Goal: Transaction & Acquisition: Purchase product/service

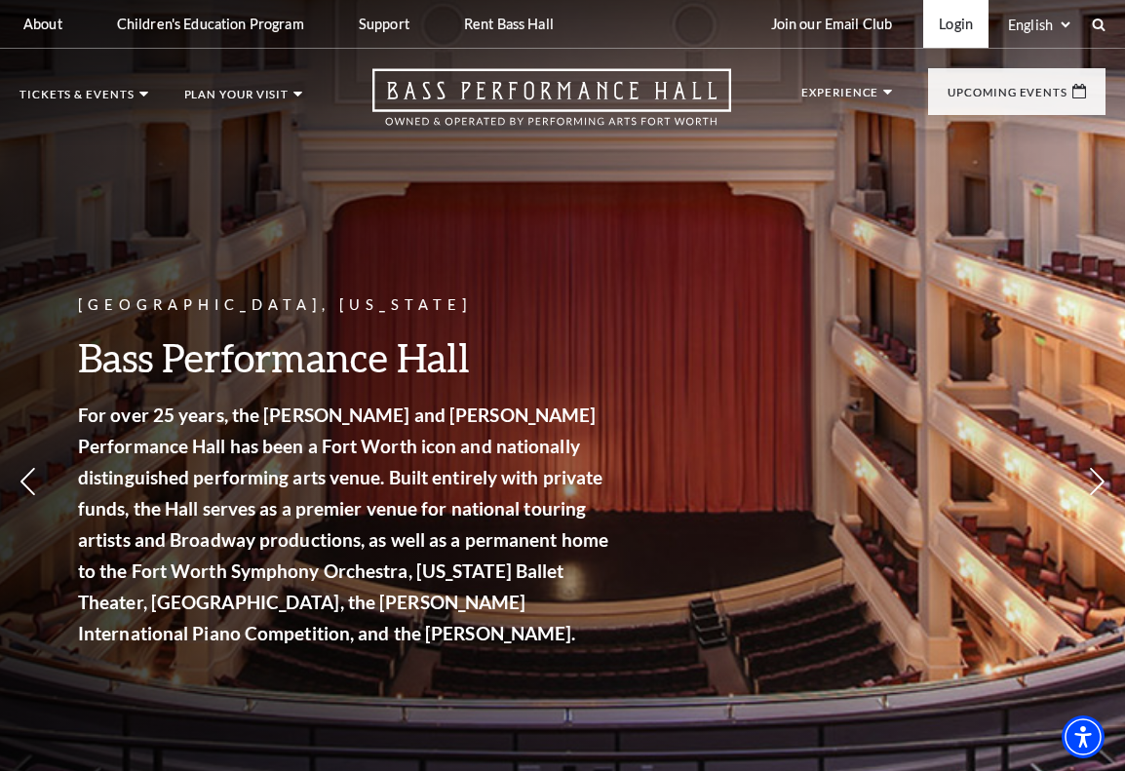
click at [951, 15] on link "Login" at bounding box center [955, 24] width 65 height 48
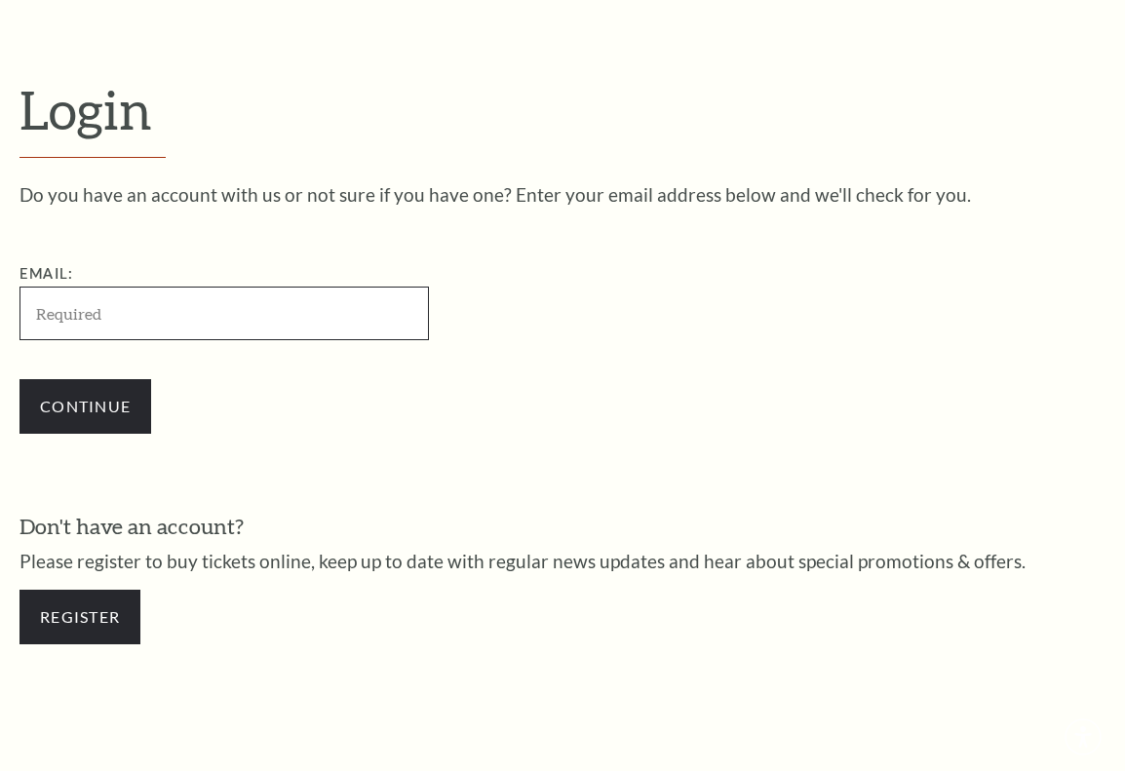
scroll to position [497, 0]
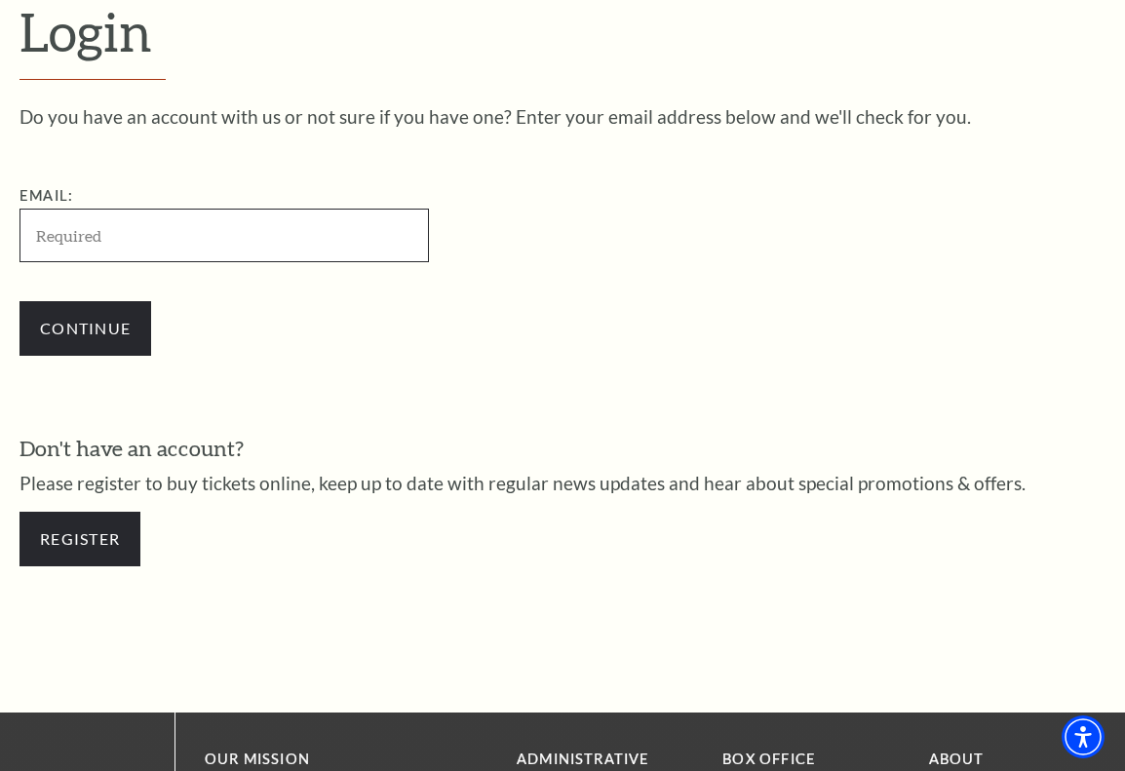
click at [126, 228] on input "Email:" at bounding box center [225, 236] width 410 height 54
type input "astegman@gmail.com"
click at [85, 327] on input "Continue" at bounding box center [86, 328] width 132 height 55
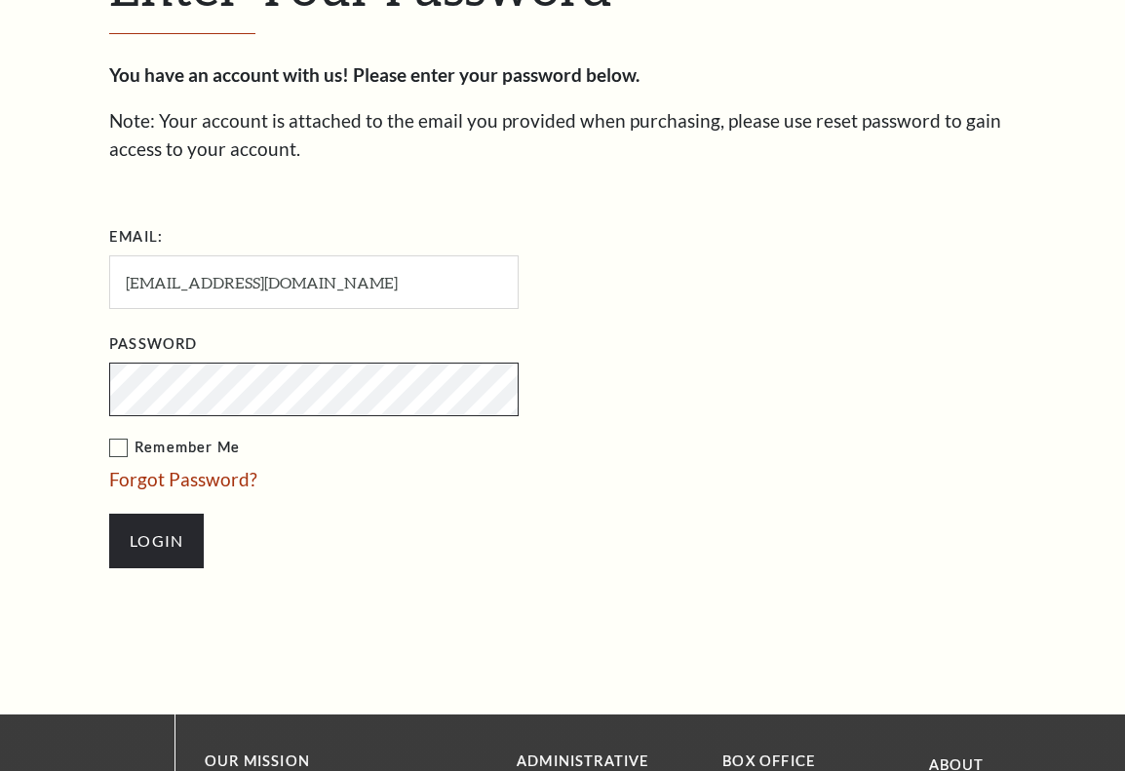
scroll to position [562, 0]
click at [118, 445] on label "Remember Me" at bounding box center [411, 448] width 605 height 24
click at [0, 0] on input "Remember Me" at bounding box center [0, 0] width 0 height 0
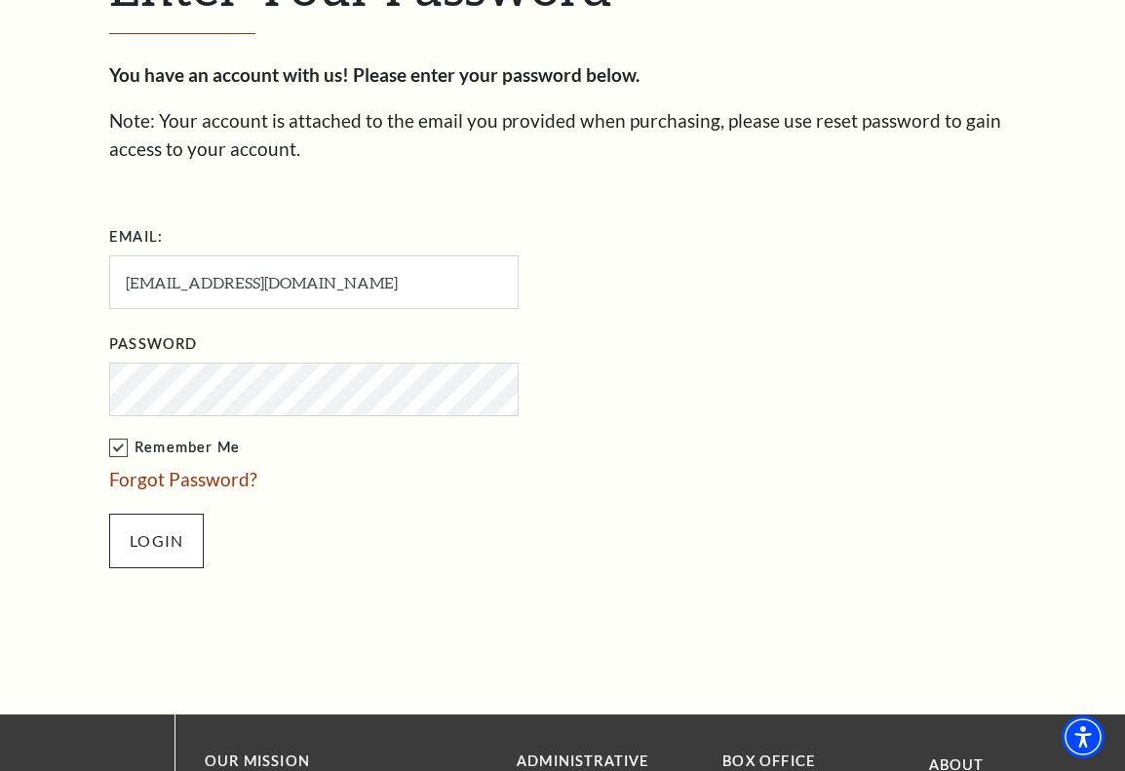
click at [148, 526] on input "Login" at bounding box center [156, 541] width 95 height 55
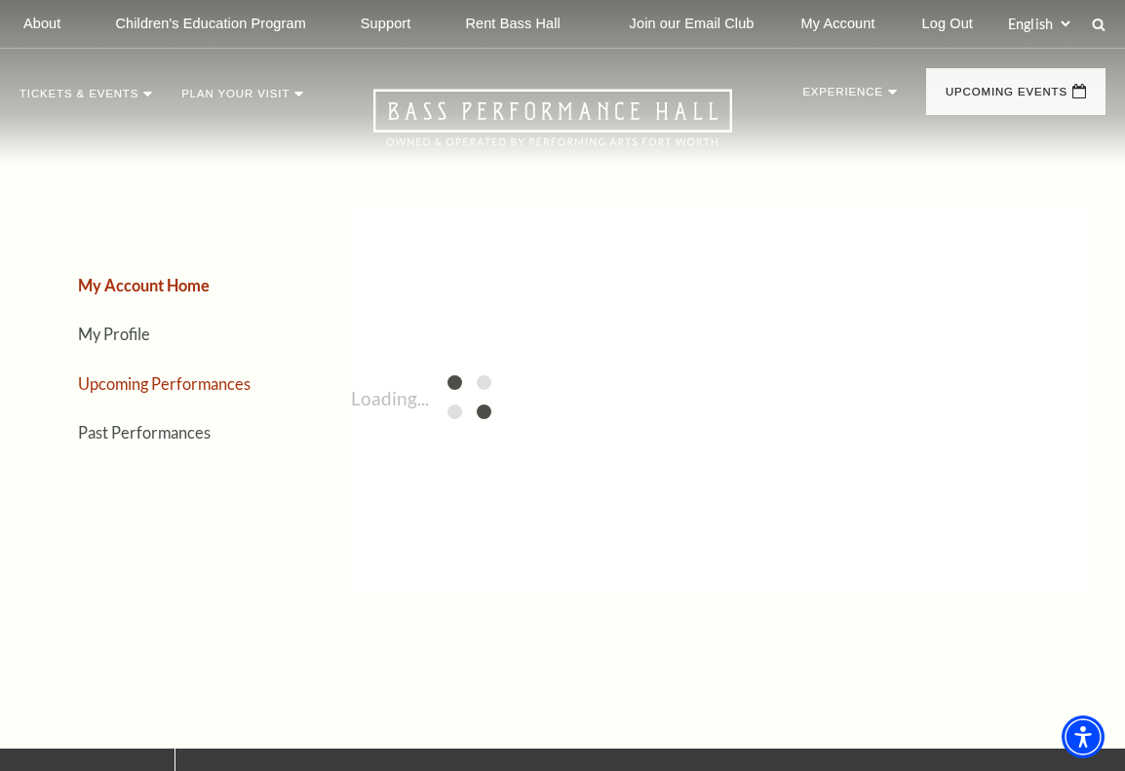
click at [226, 381] on link "Upcoming Performances" at bounding box center [164, 383] width 173 height 19
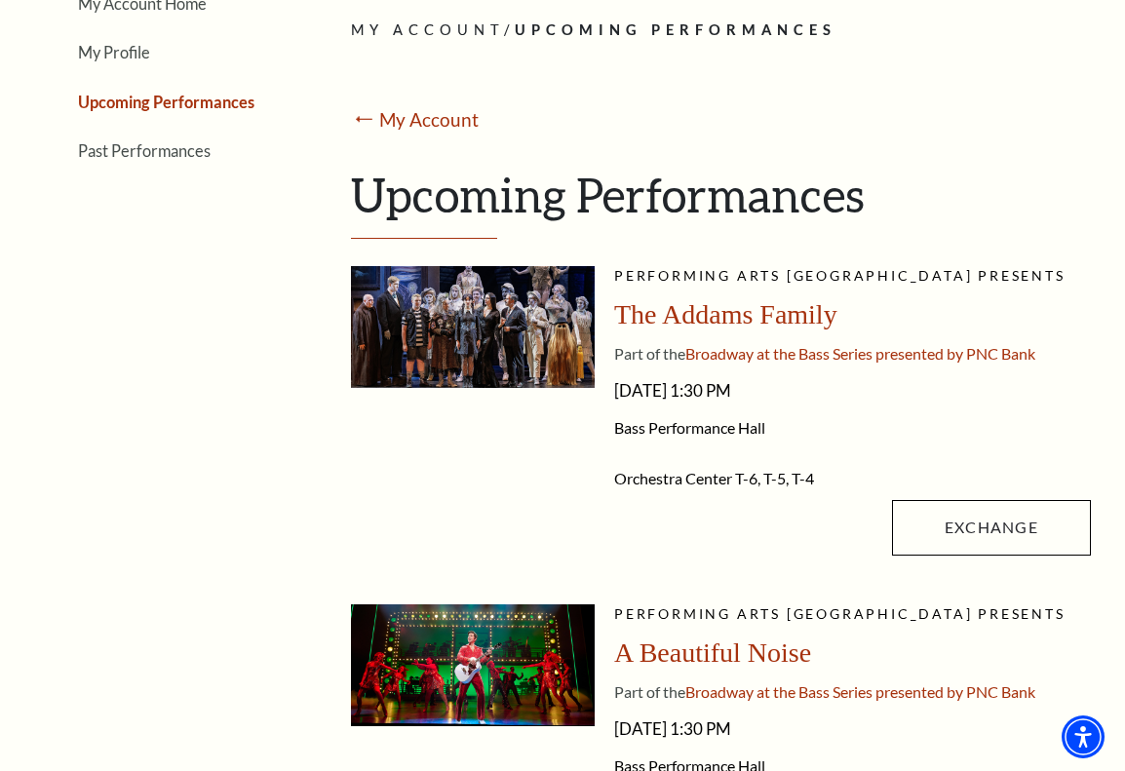
scroll to position [287, 0]
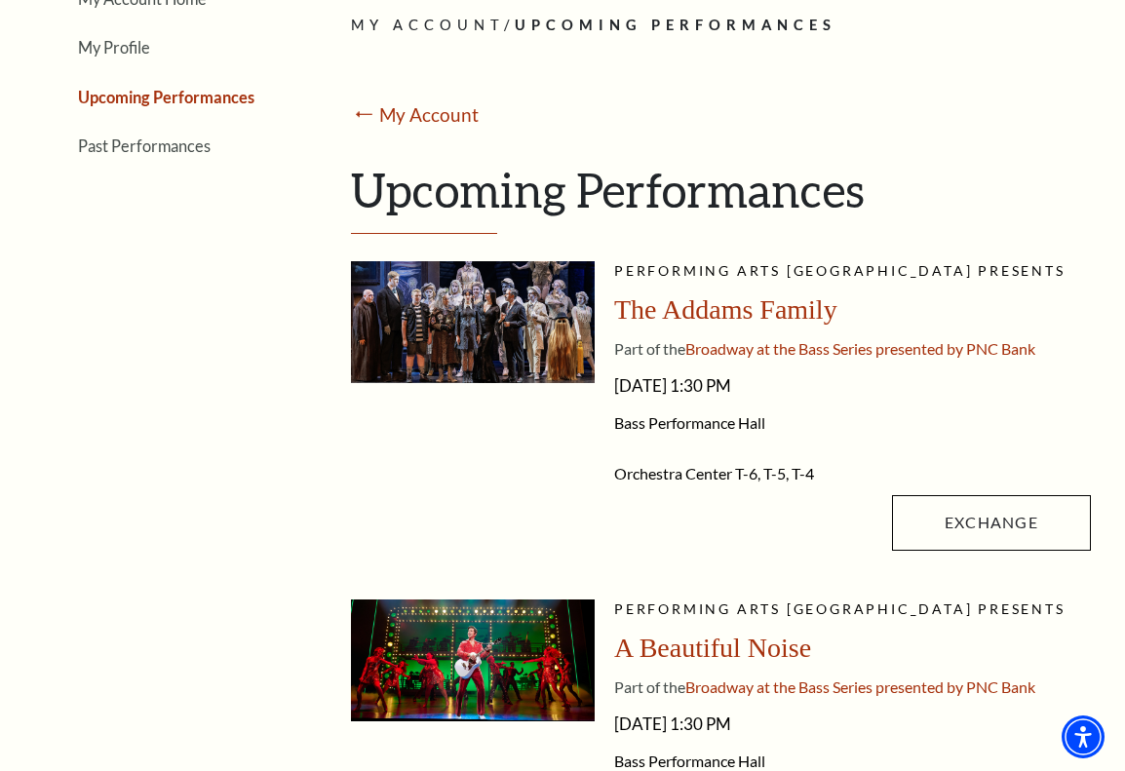
drag, startPoint x: 737, startPoint y: 468, endPoint x: 819, endPoint y: 468, distance: 81.9
click at [819, 468] on li "Orchestra Center T-6, T-5, T-4" at bounding box center [852, 474] width 477 height 20
click at [758, 312] on span "The Addams Family" at bounding box center [725, 309] width 223 height 30
click at [785, 312] on span "The Addams Family" at bounding box center [725, 309] width 223 height 30
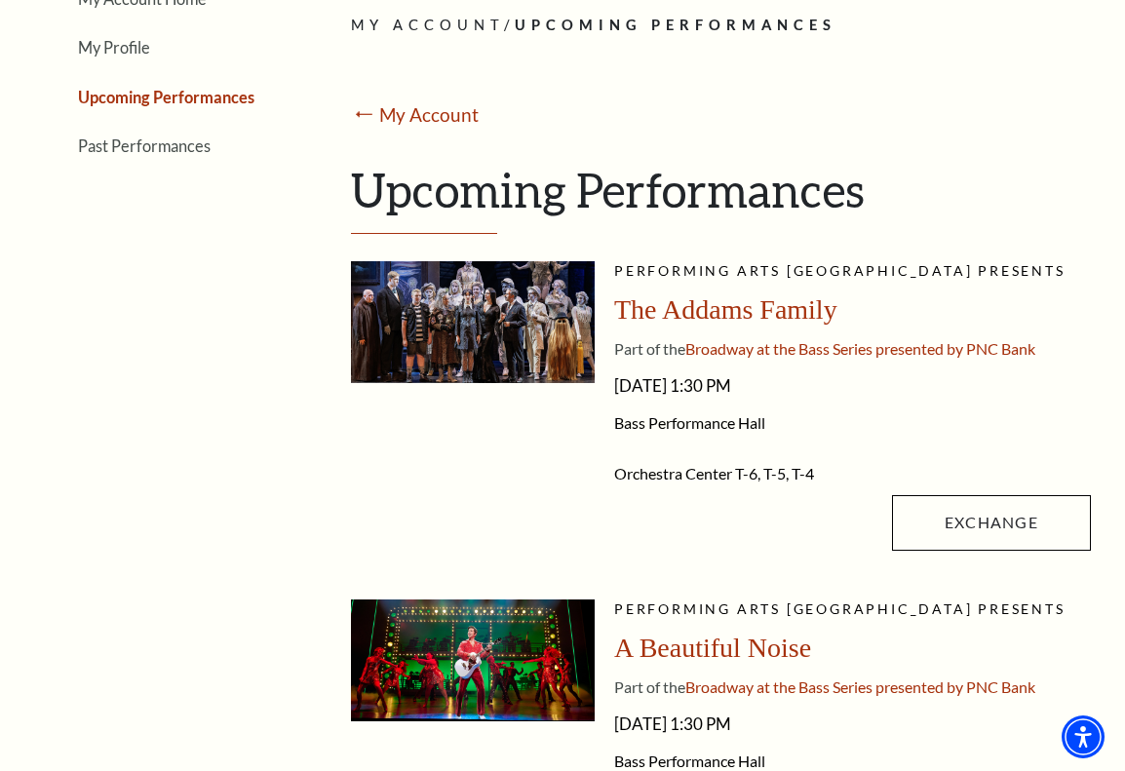
click at [696, 306] on span "The Addams Family" at bounding box center [725, 309] width 223 height 30
click at [730, 331] on div "Performing Arts Fort Worth presents The Addams Family Part of the Broadway at t…" at bounding box center [852, 410] width 477 height 298
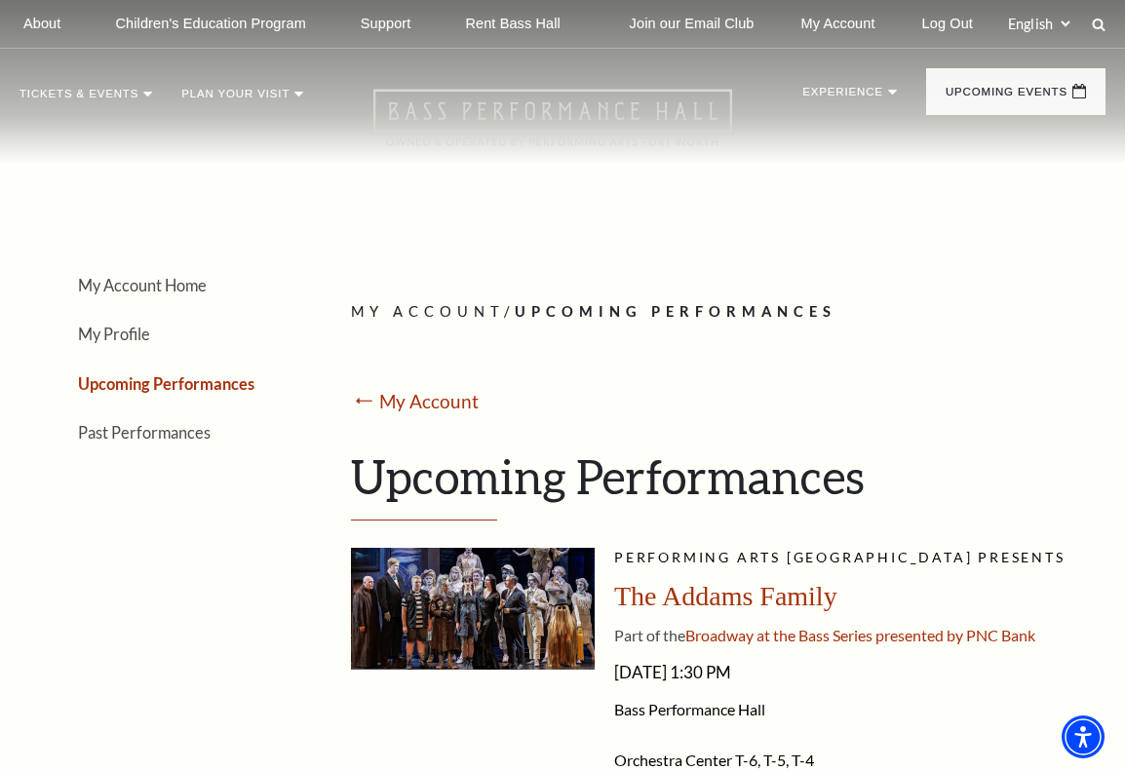
scroll to position [0, 0]
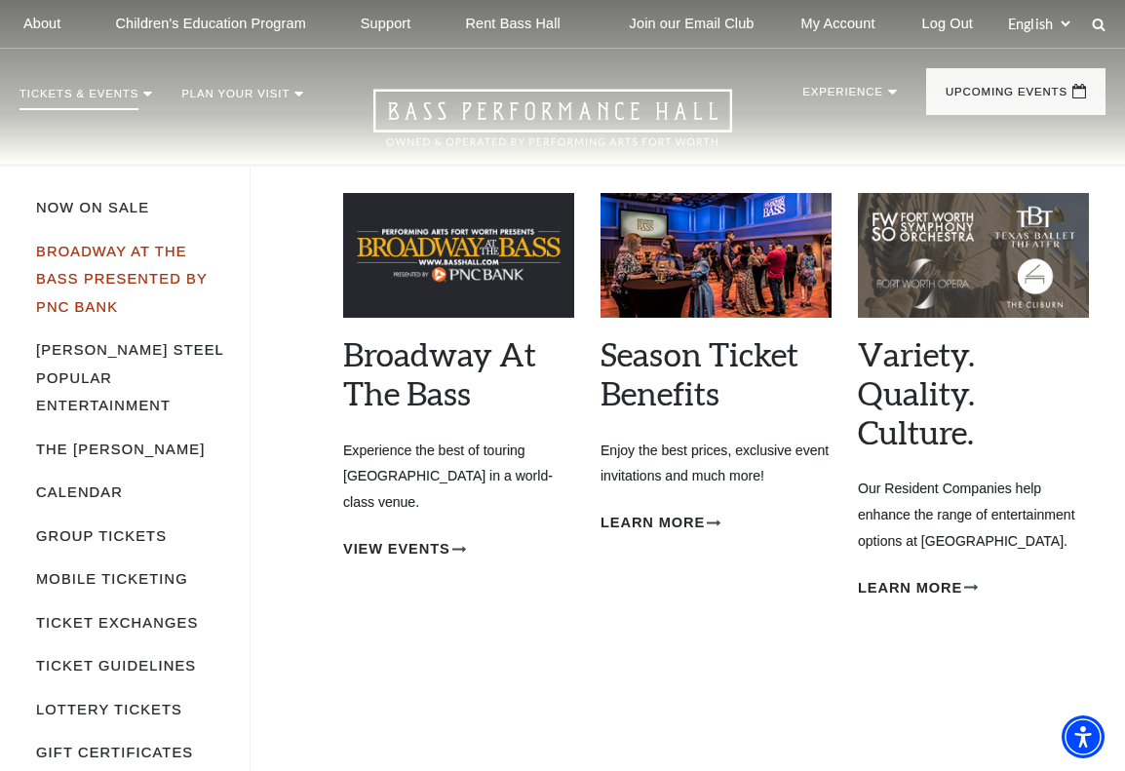
click at [108, 253] on link "Broadway At The Bass presented by PNC Bank" at bounding box center [122, 279] width 172 height 71
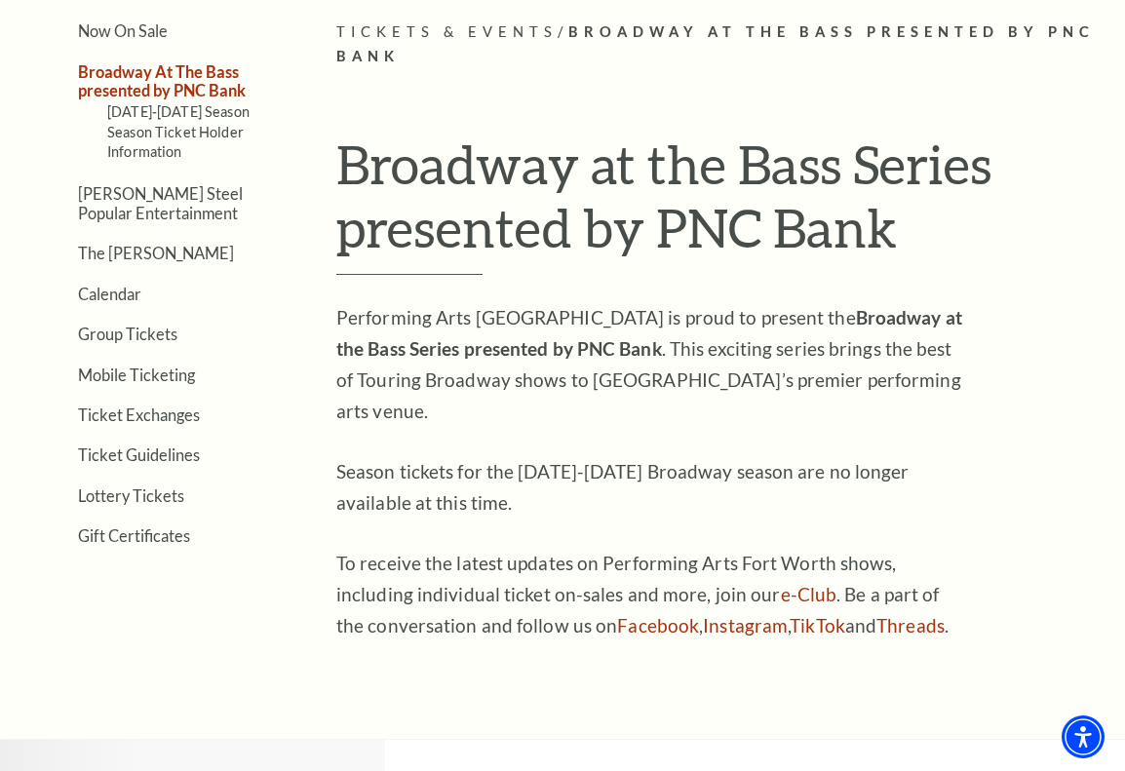
scroll to position [442, 0]
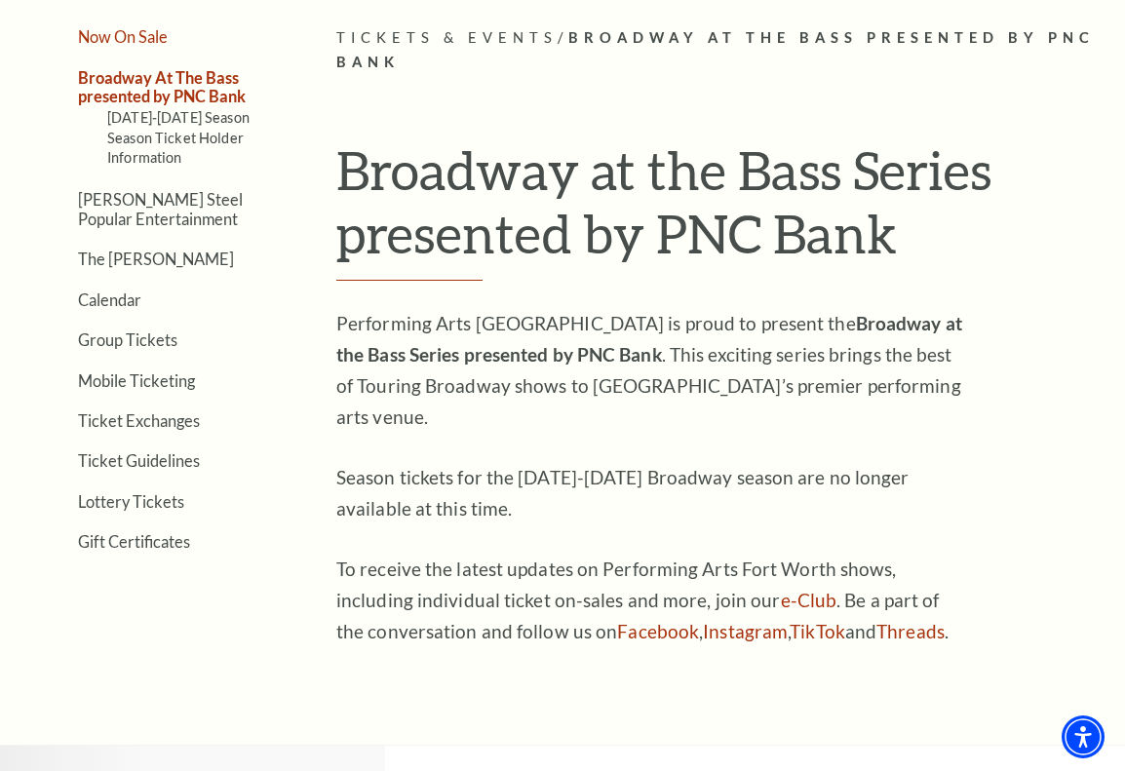
click at [145, 38] on link "Now On Sale" at bounding box center [123, 36] width 90 height 19
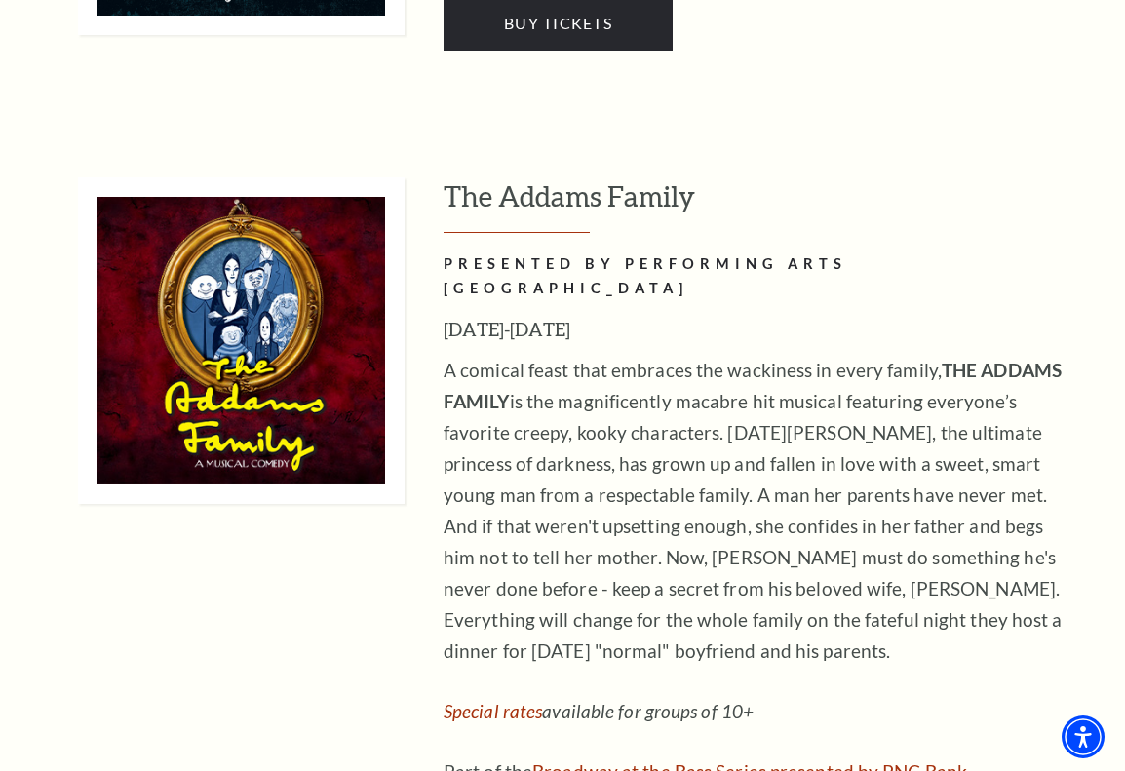
scroll to position [2870, 0]
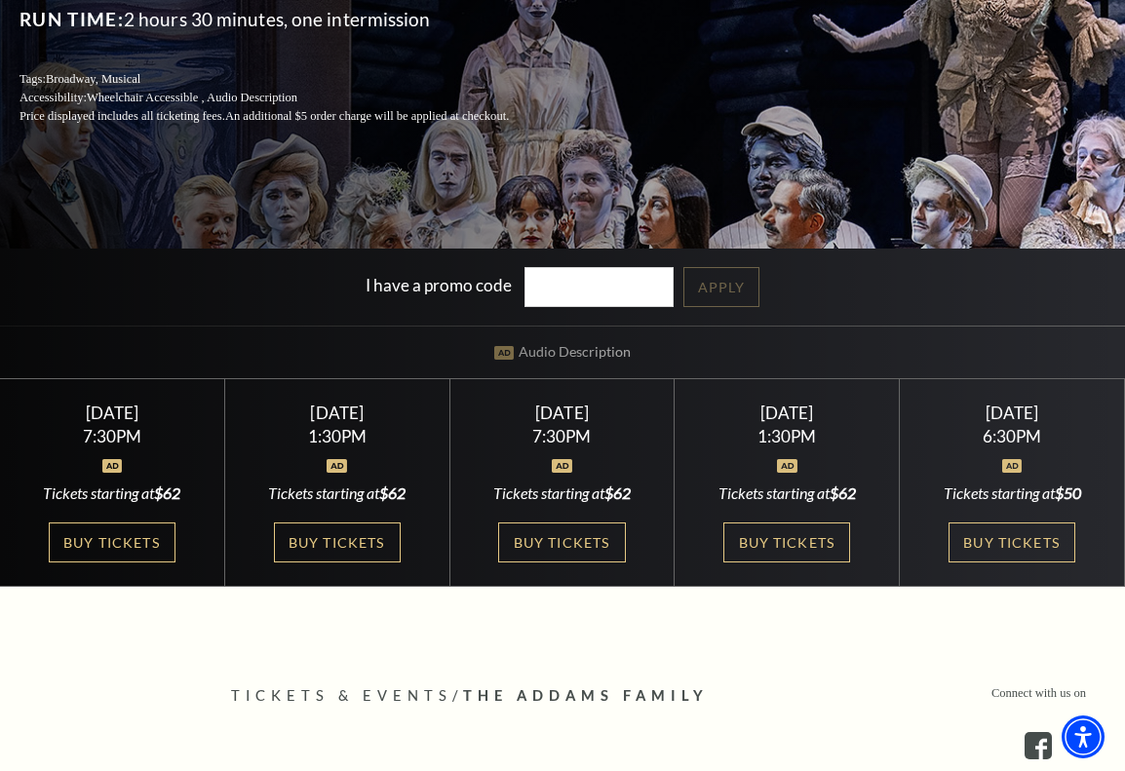
scroll to position [351, 0]
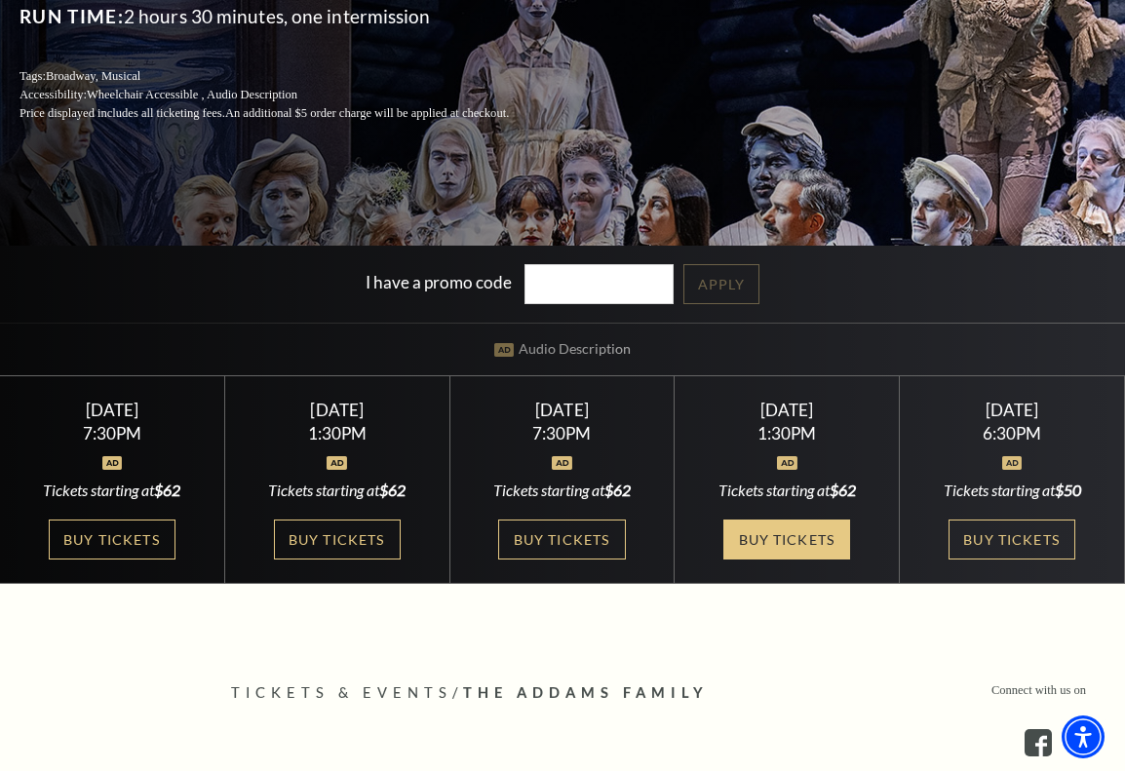
click at [765, 543] on link "Buy Tickets" at bounding box center [787, 540] width 127 height 40
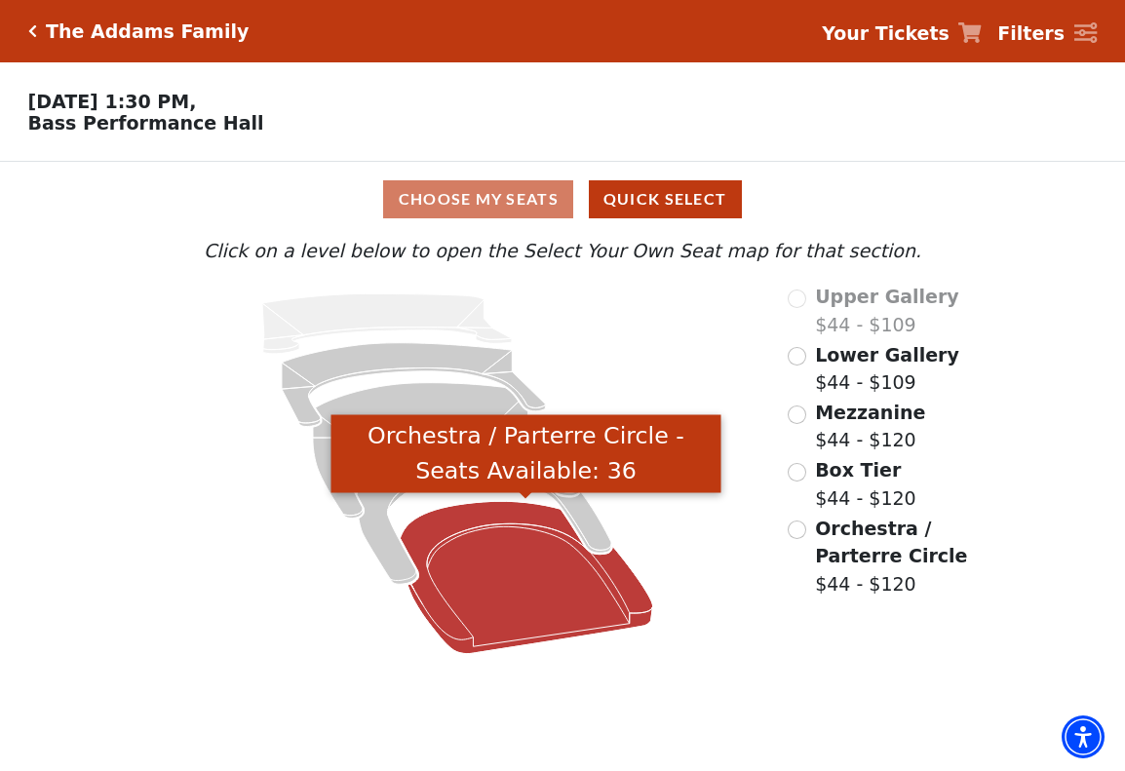
click at [508, 577] on icon "Orchestra / Parterre Circle - Seats Available: 36" at bounding box center [526, 577] width 253 height 152
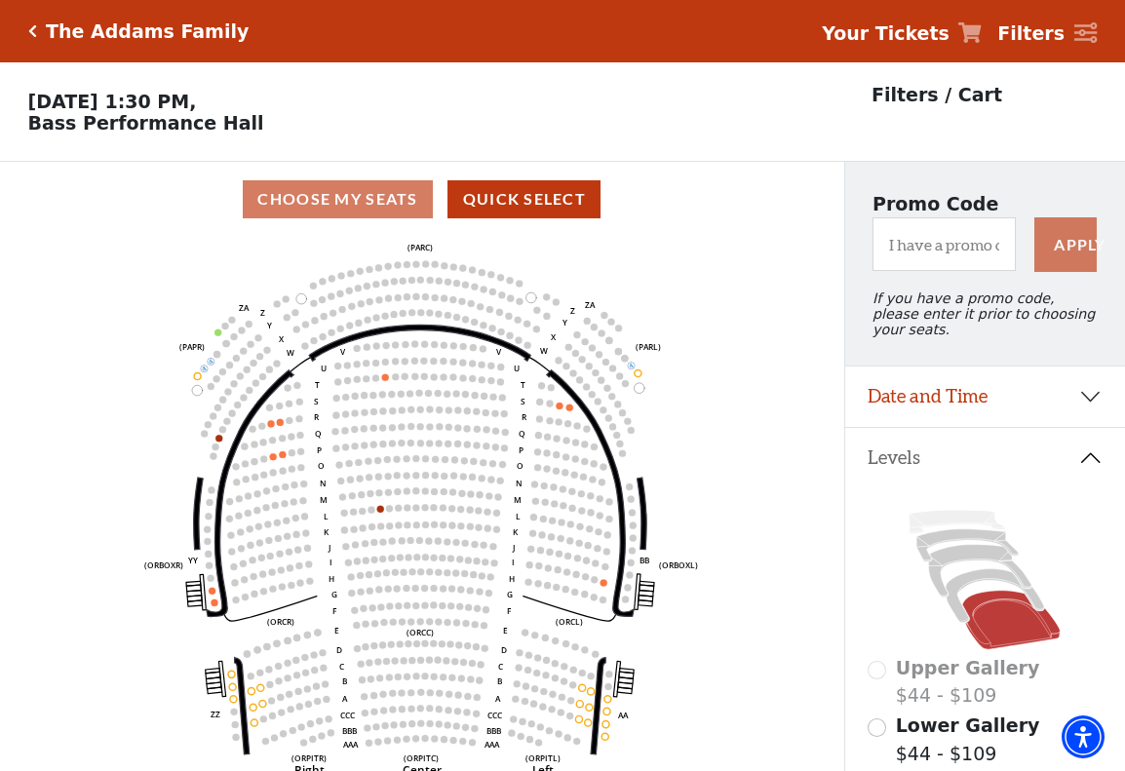
scroll to position [91, 0]
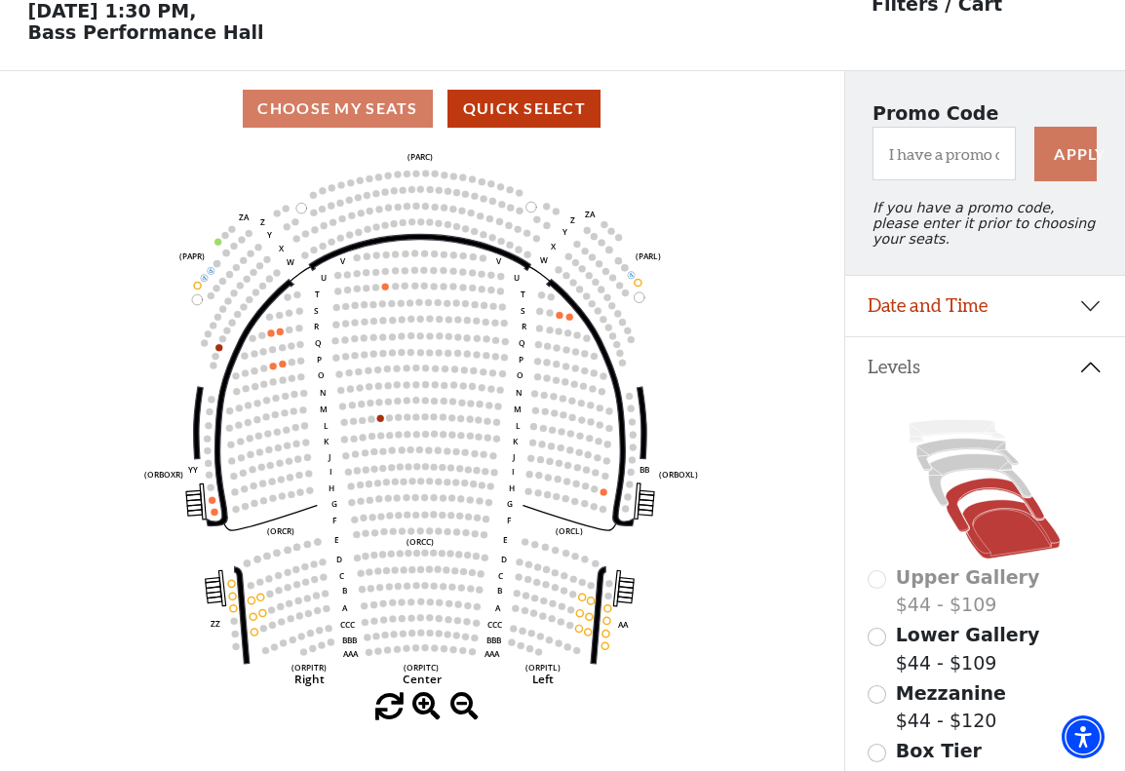
click at [955, 506] on icon at bounding box center [995, 506] width 98 height 54
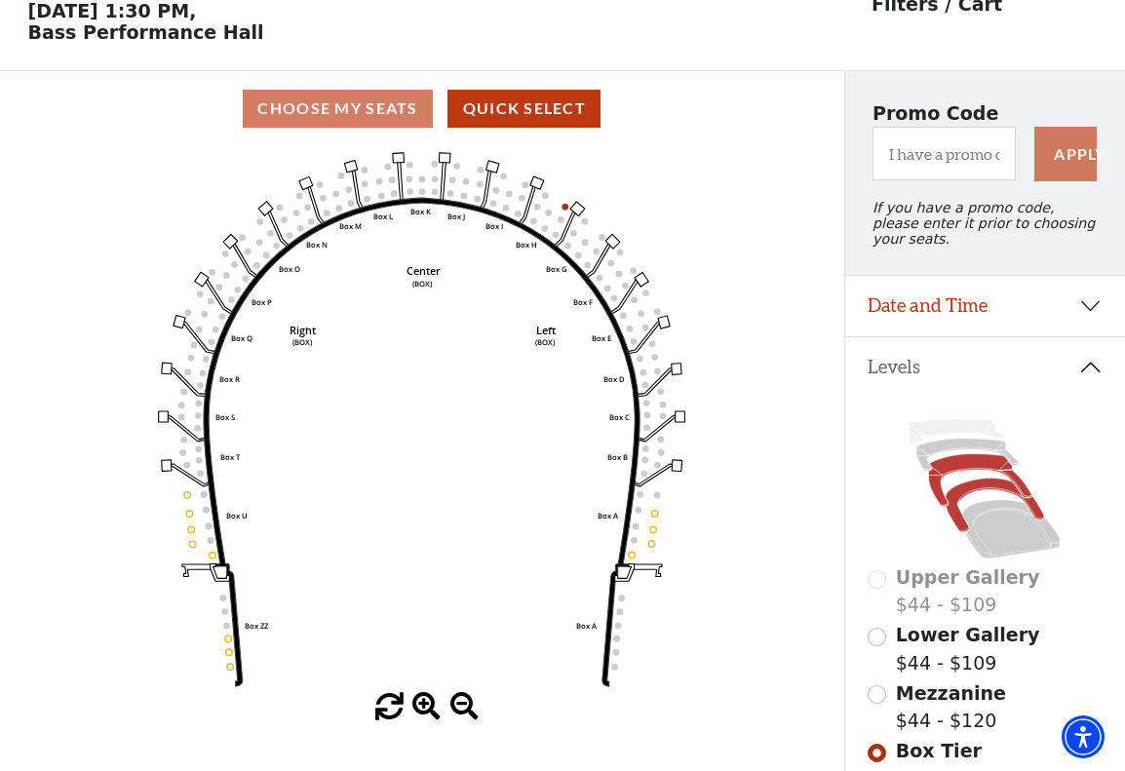
click at [938, 489] on icon at bounding box center [980, 480] width 103 height 53
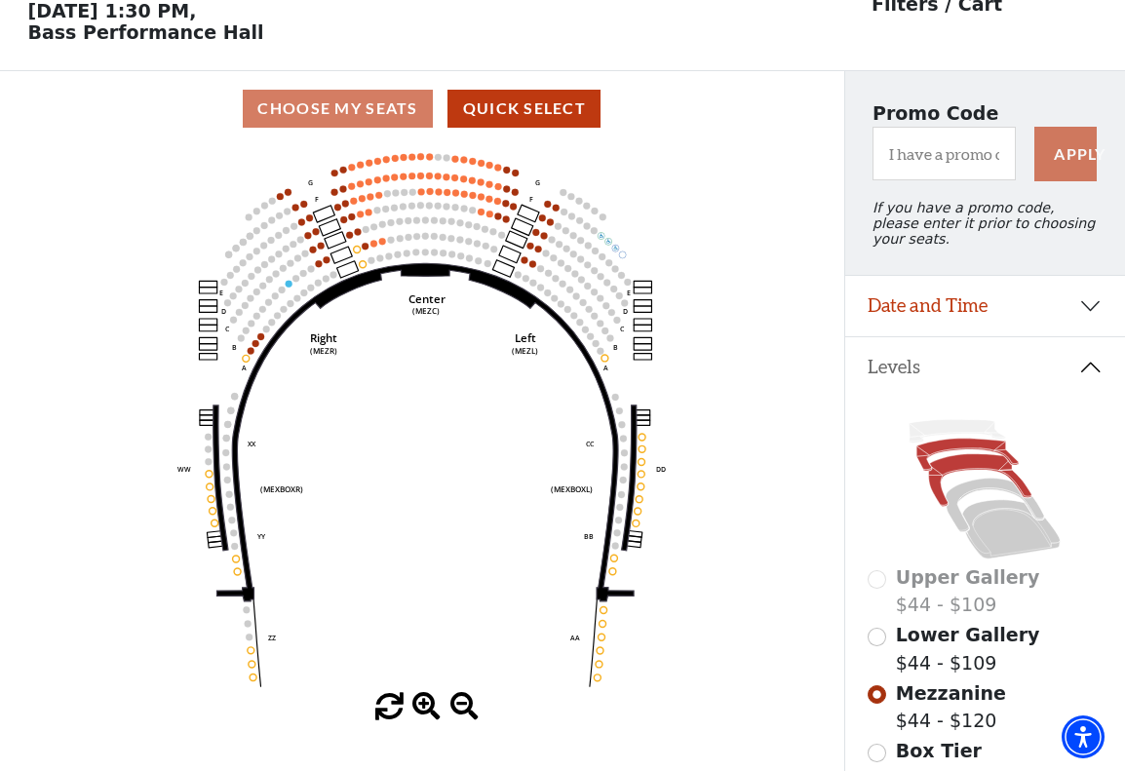
click at [988, 447] on icon at bounding box center [968, 455] width 102 height 32
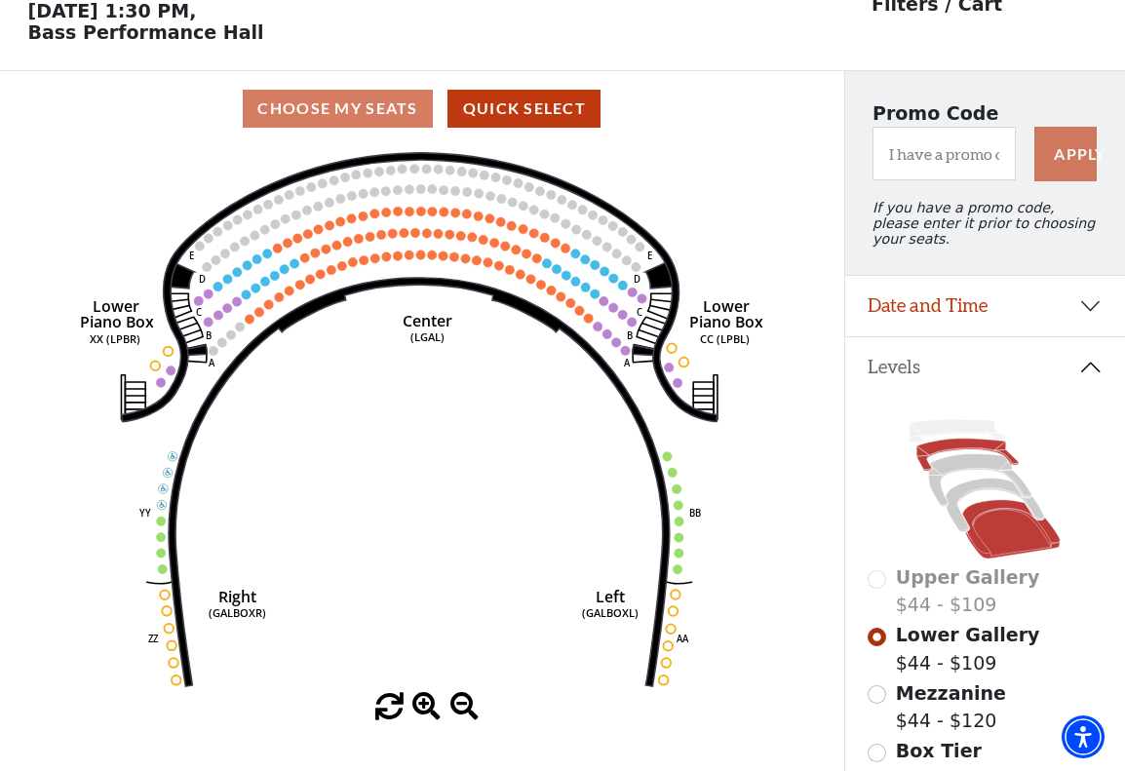
click at [977, 524] on icon at bounding box center [1011, 529] width 98 height 59
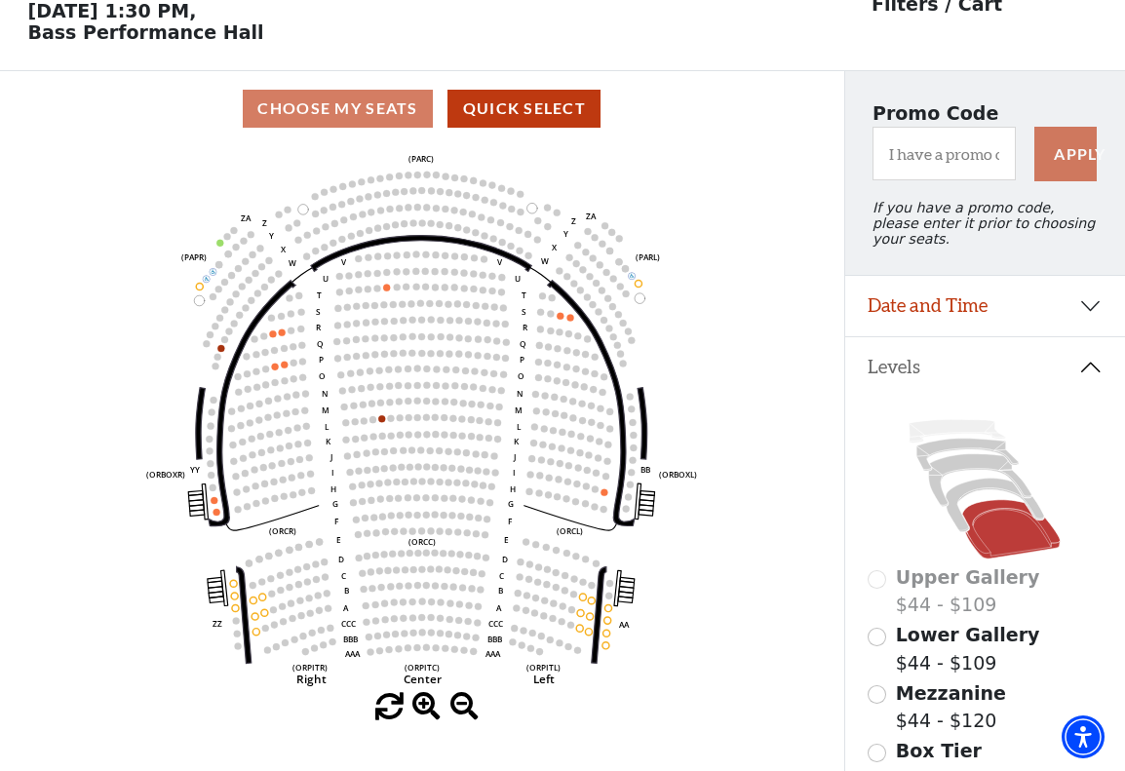
click at [558, 318] on use "Seat Selected" at bounding box center [561, 316] width 8 height 8
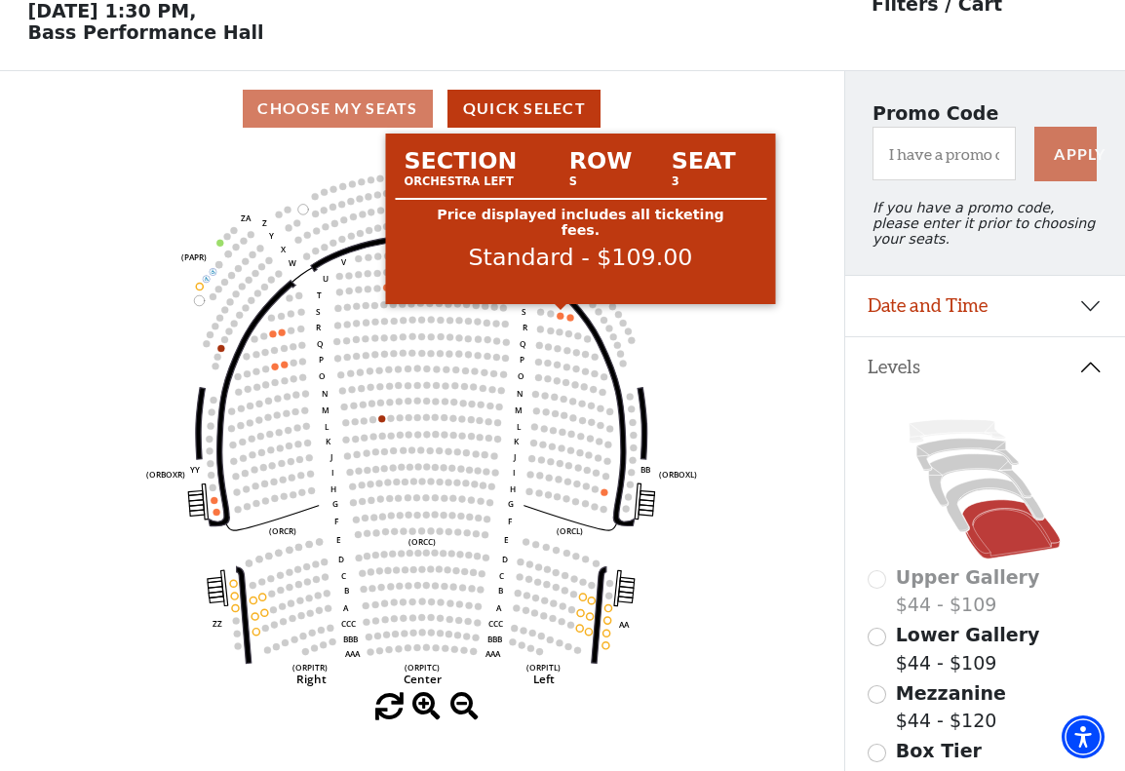
click at [561, 316] on circle at bounding box center [561, 315] width 7 height 7
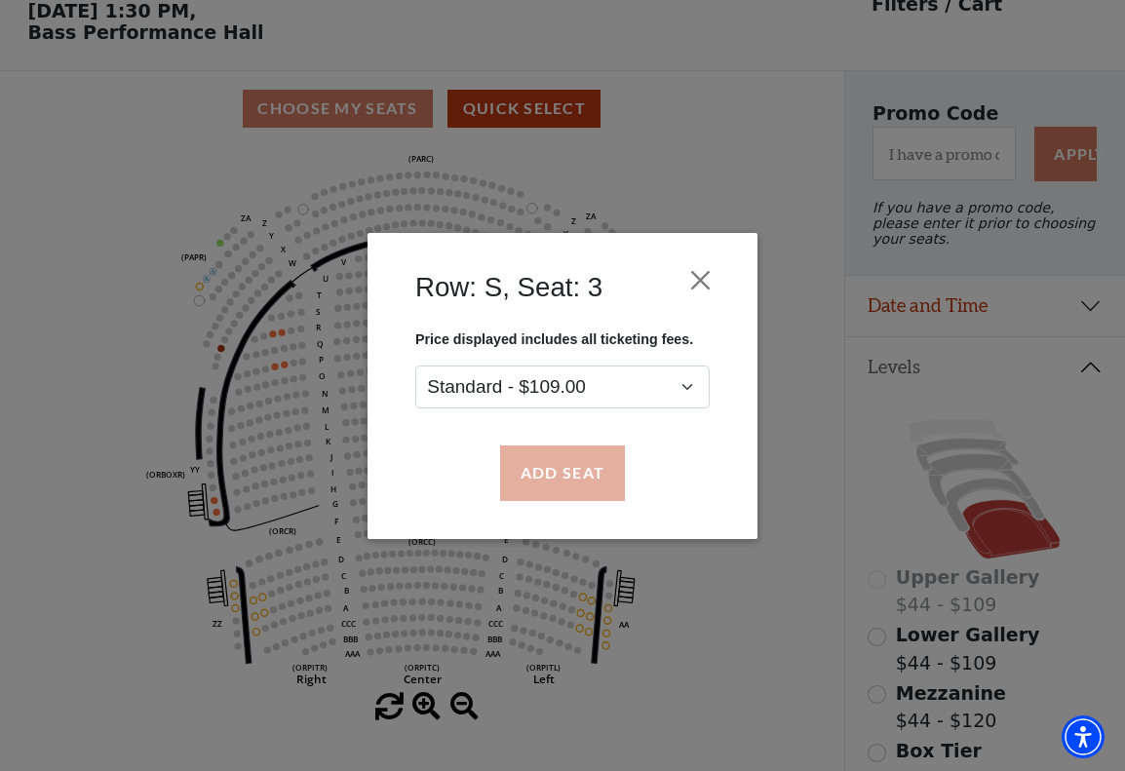
click at [568, 472] on button "Add Seat" at bounding box center [562, 473] width 125 height 55
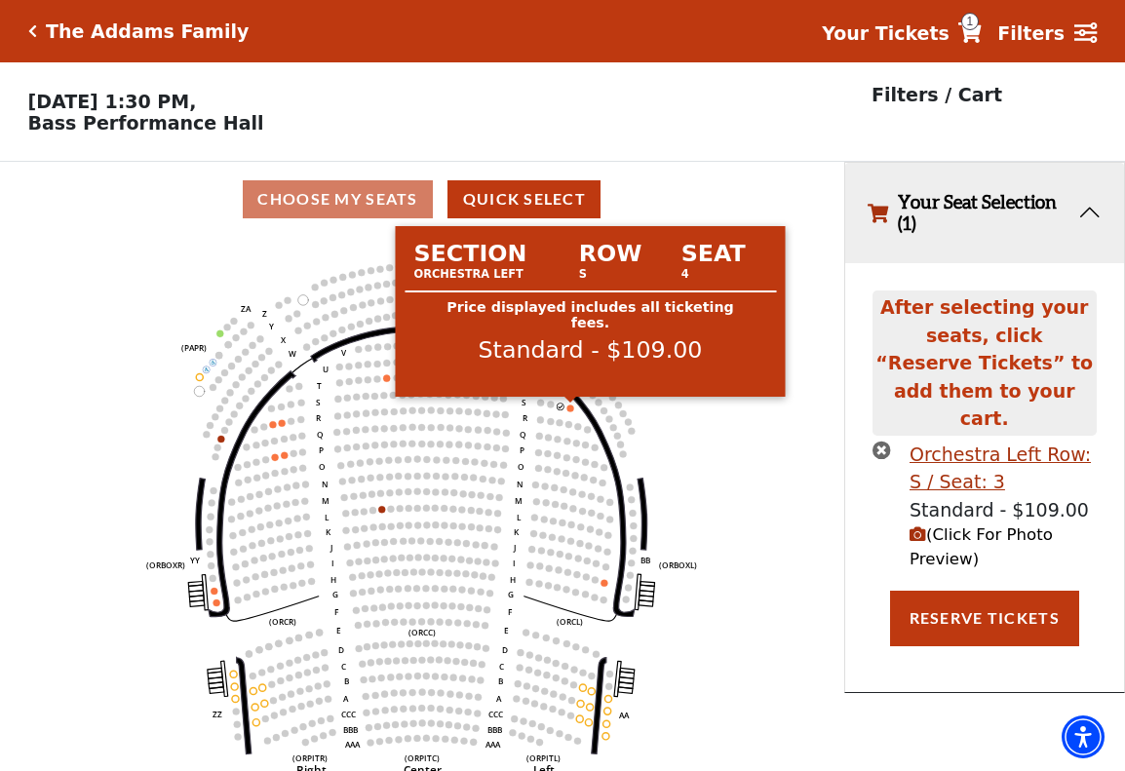
click at [572, 409] on circle at bounding box center [571, 408] width 7 height 7
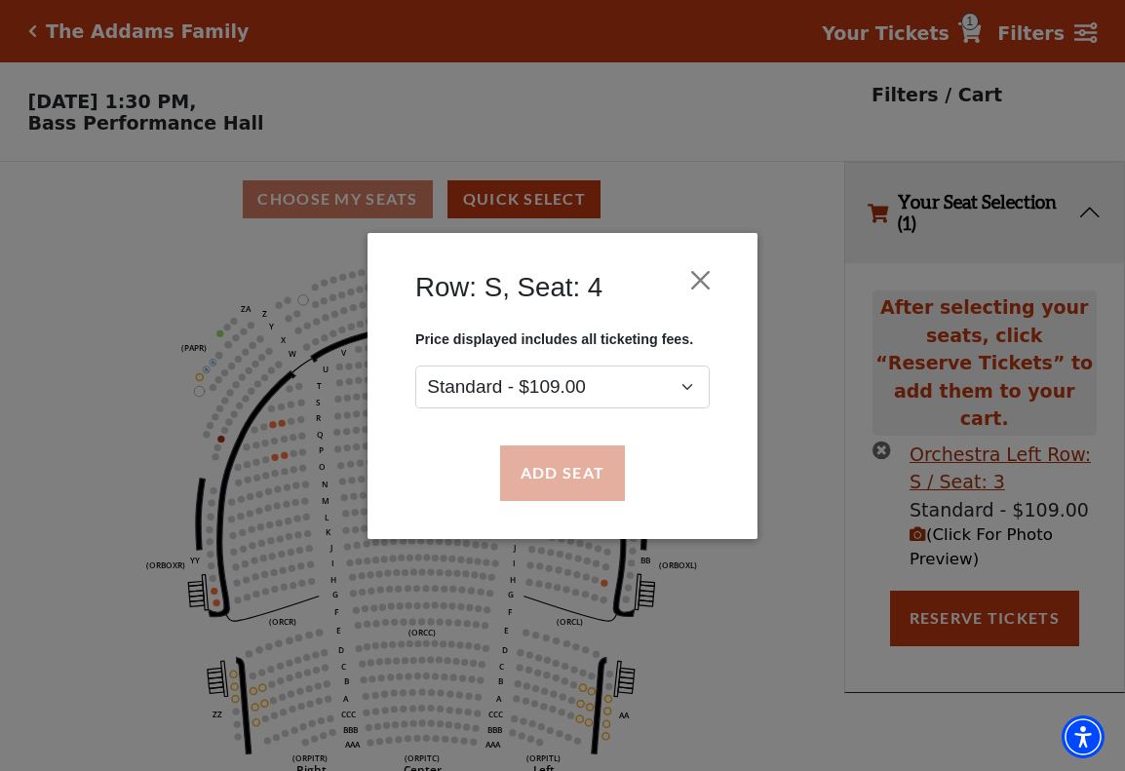
click at [575, 478] on button "Add Seat" at bounding box center [562, 473] width 125 height 55
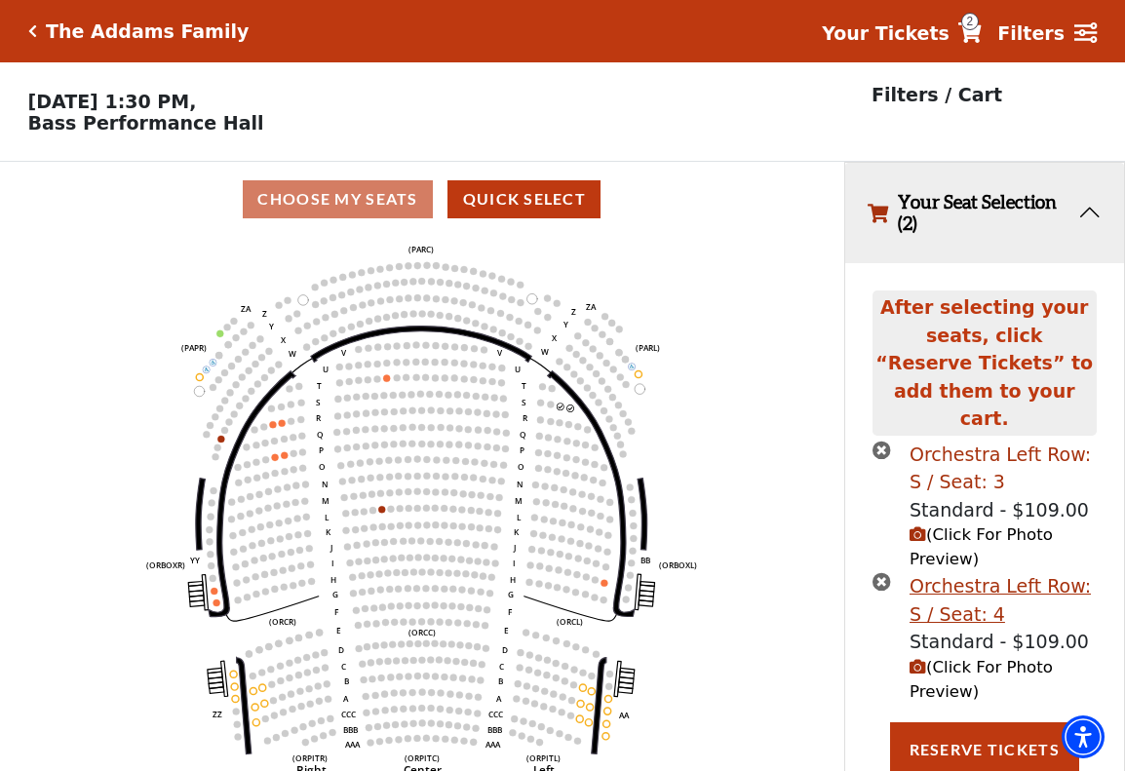
click at [960, 441] on div "Orchestra Left Row: S / Seat: 3" at bounding box center [1003, 469] width 187 height 56
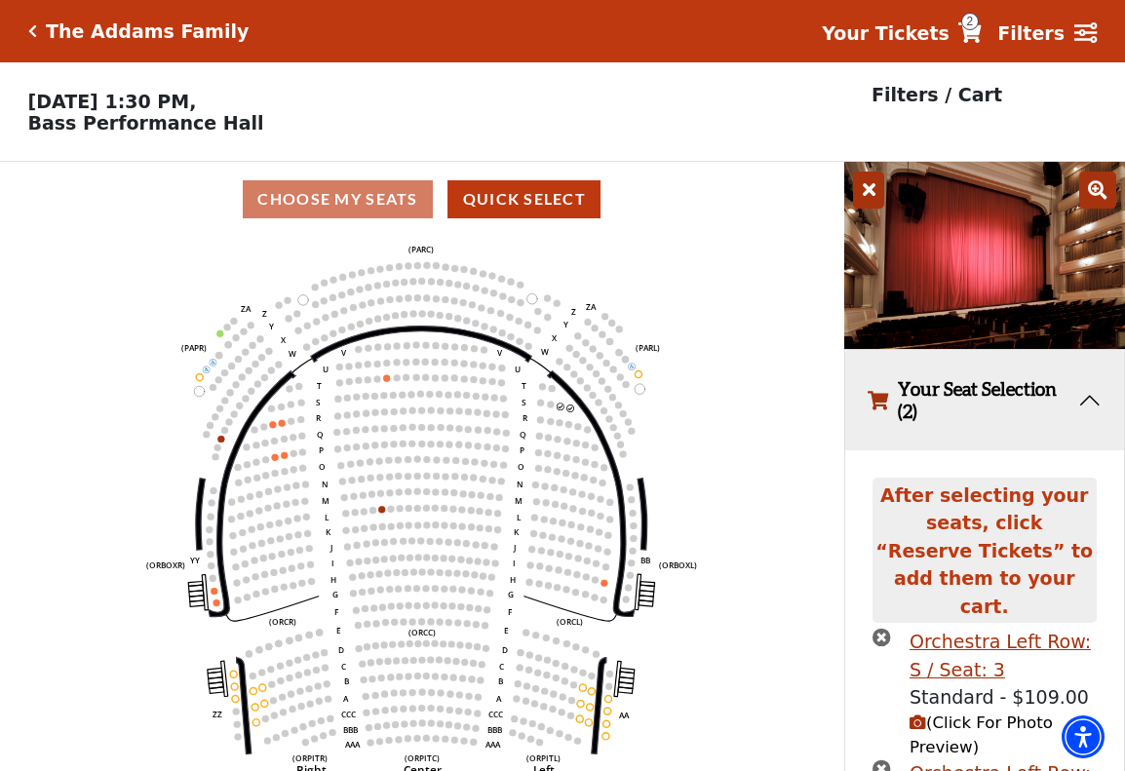
click at [1097, 195] on icon at bounding box center [1097, 190] width 37 height 37
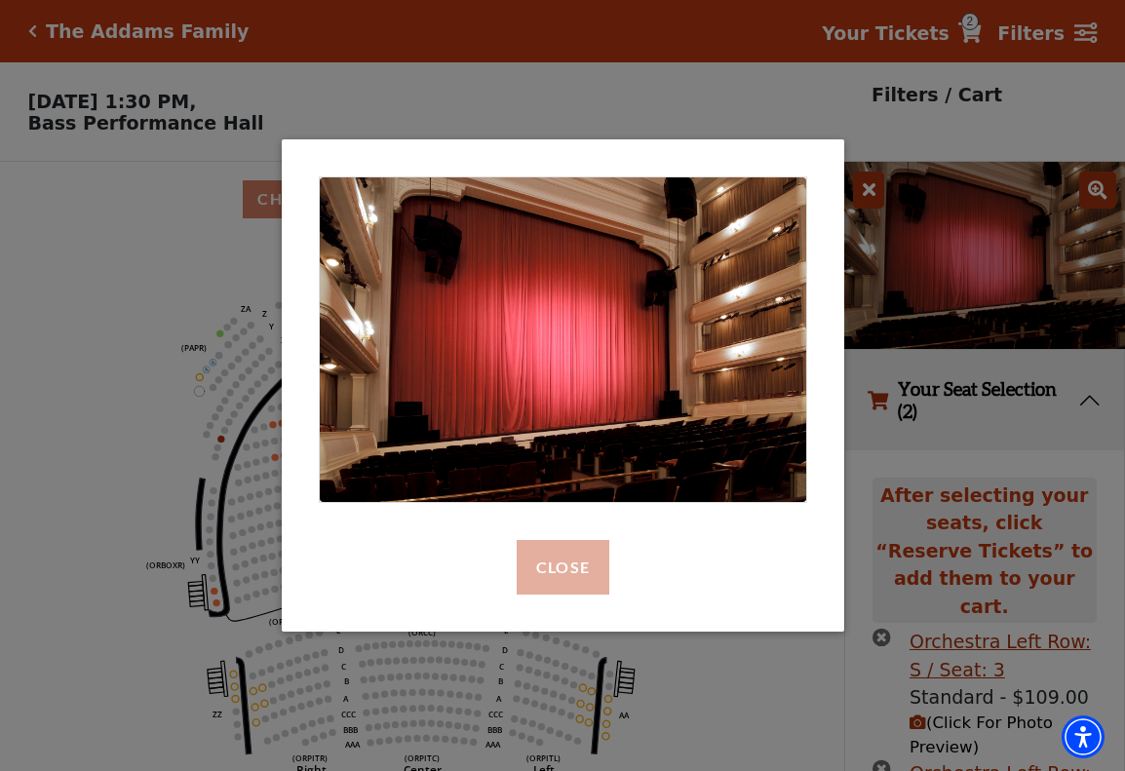
click at [594, 581] on button "Close" at bounding box center [562, 567] width 93 height 55
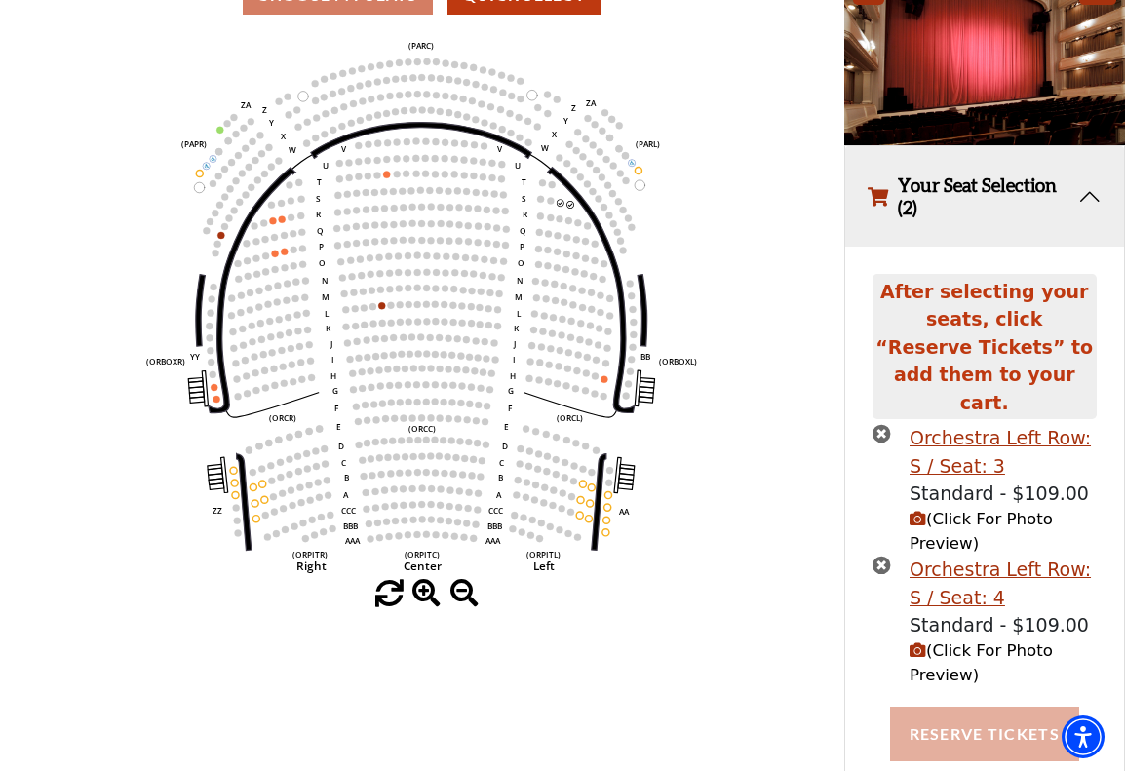
scroll to position [203, 0]
click at [922, 708] on button "Reserve Tickets" at bounding box center [984, 735] width 189 height 55
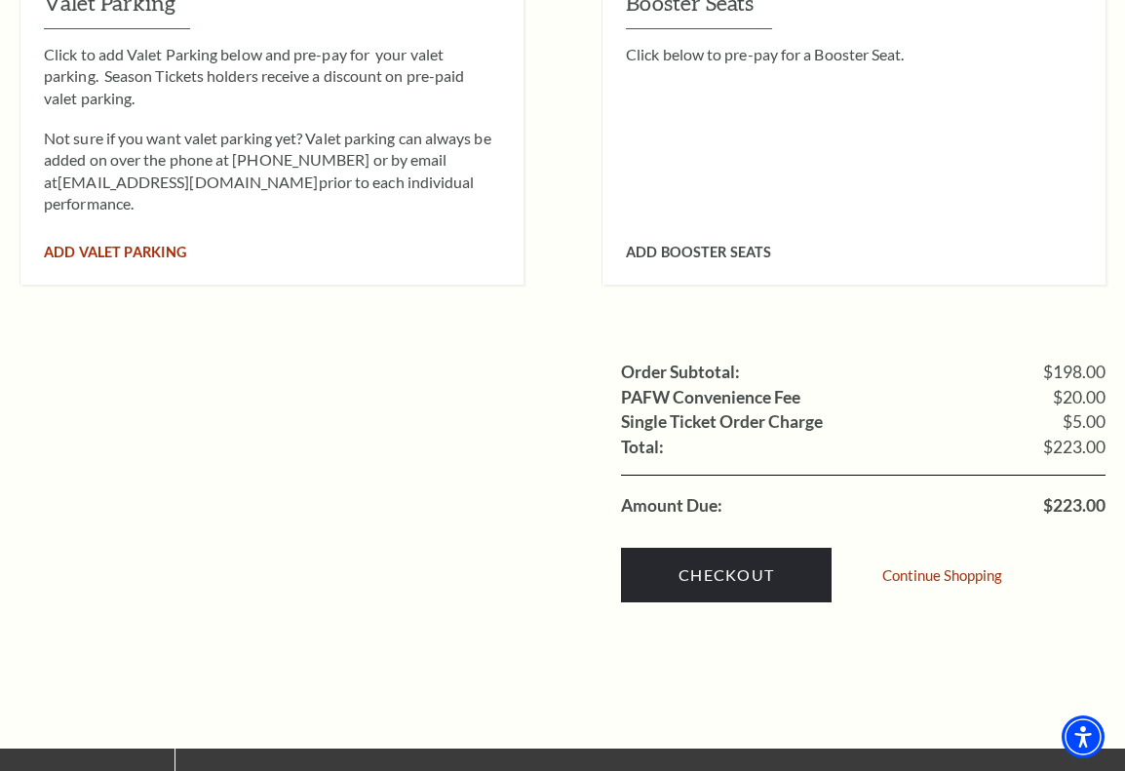
scroll to position [1804, 0]
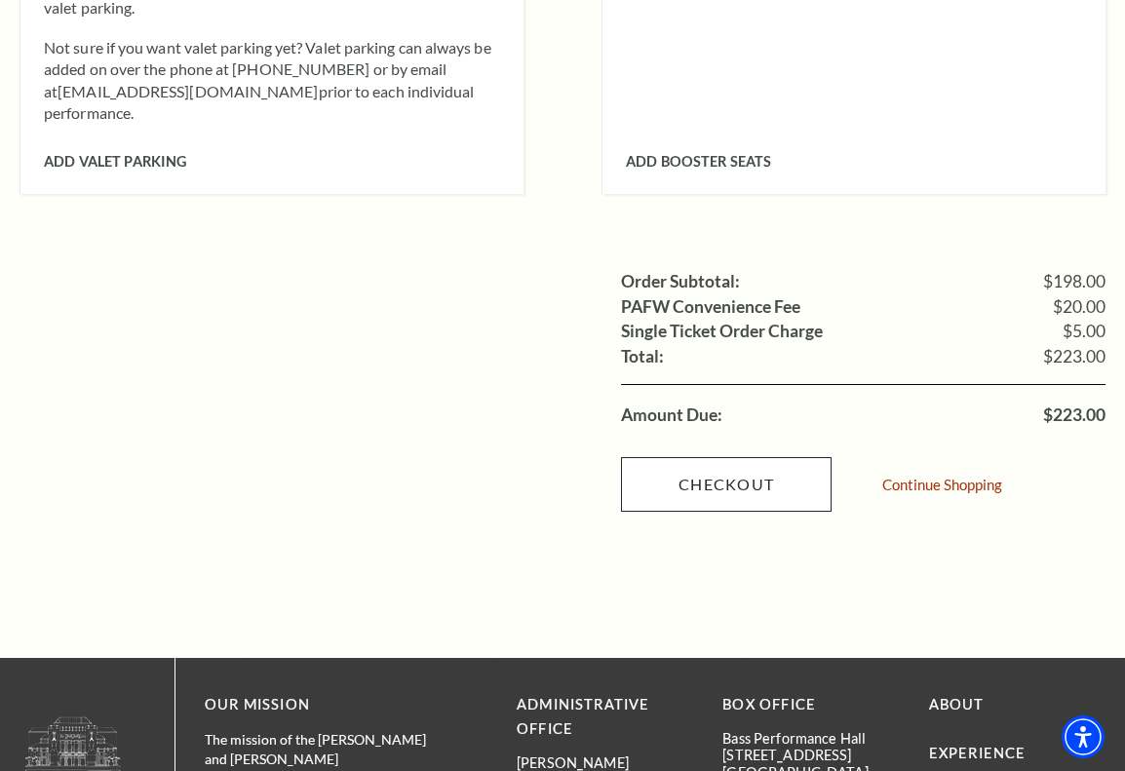
click at [658, 457] on link "Checkout" at bounding box center [726, 484] width 211 height 55
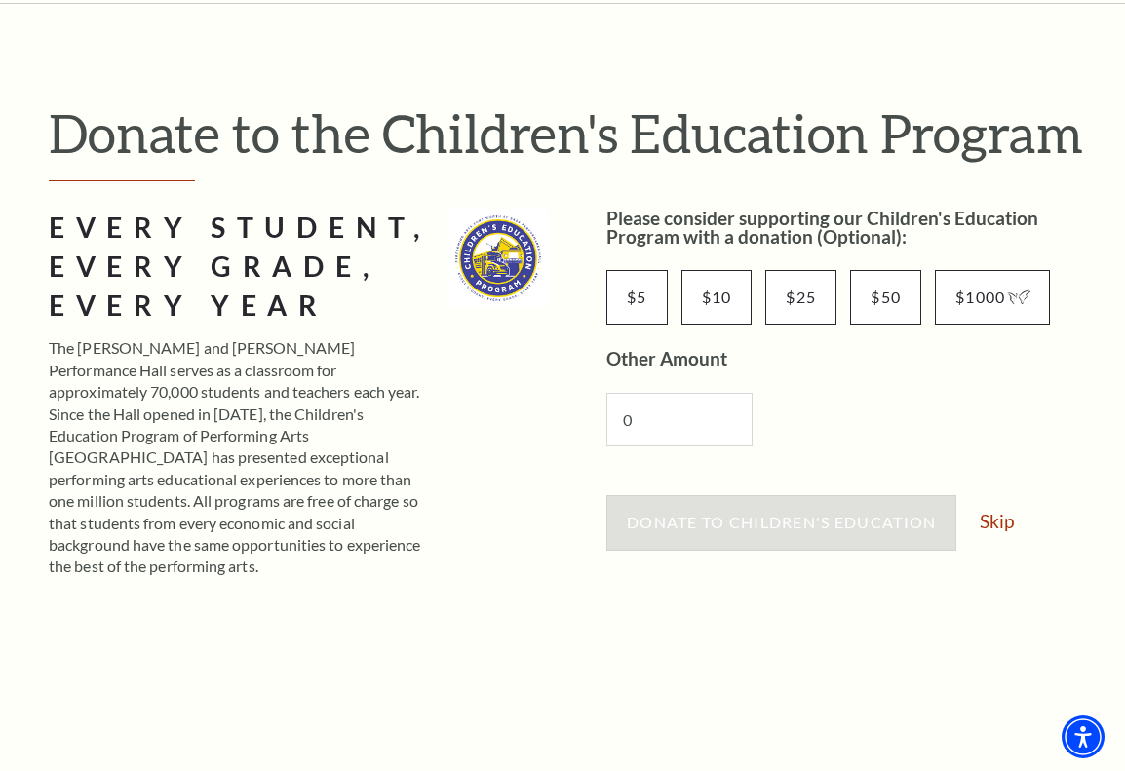
scroll to position [155, 0]
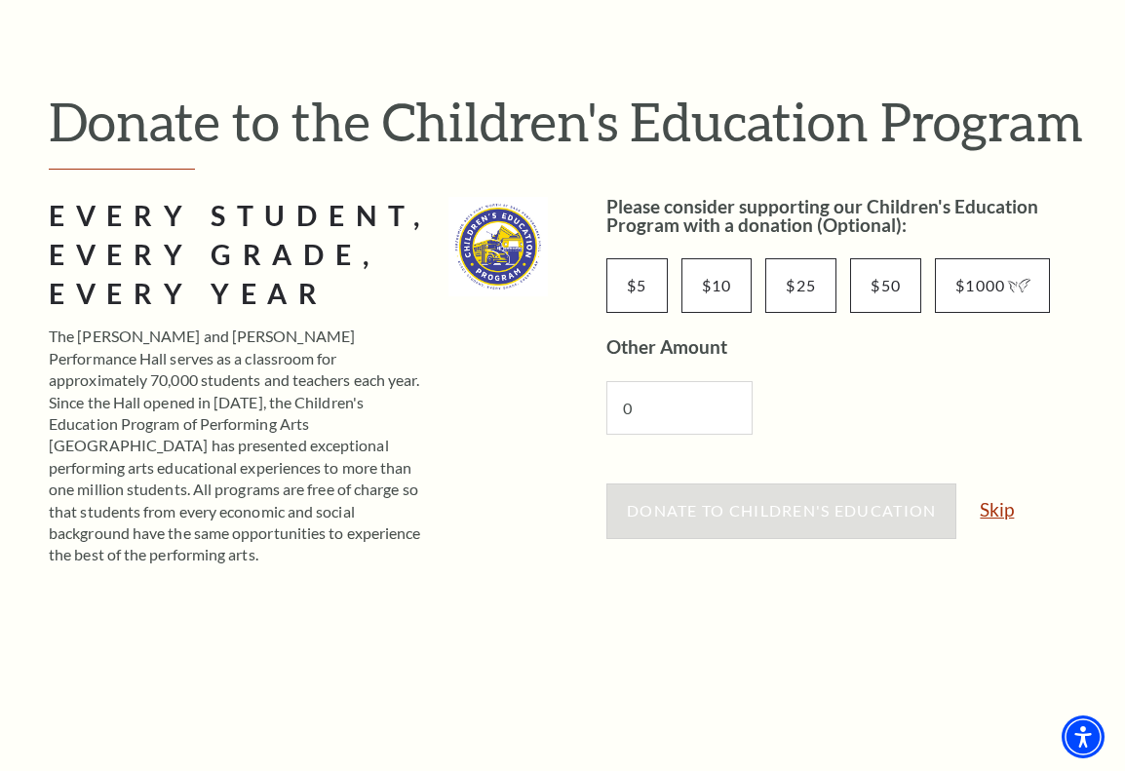
click at [990, 511] on link "Skip" at bounding box center [997, 509] width 34 height 19
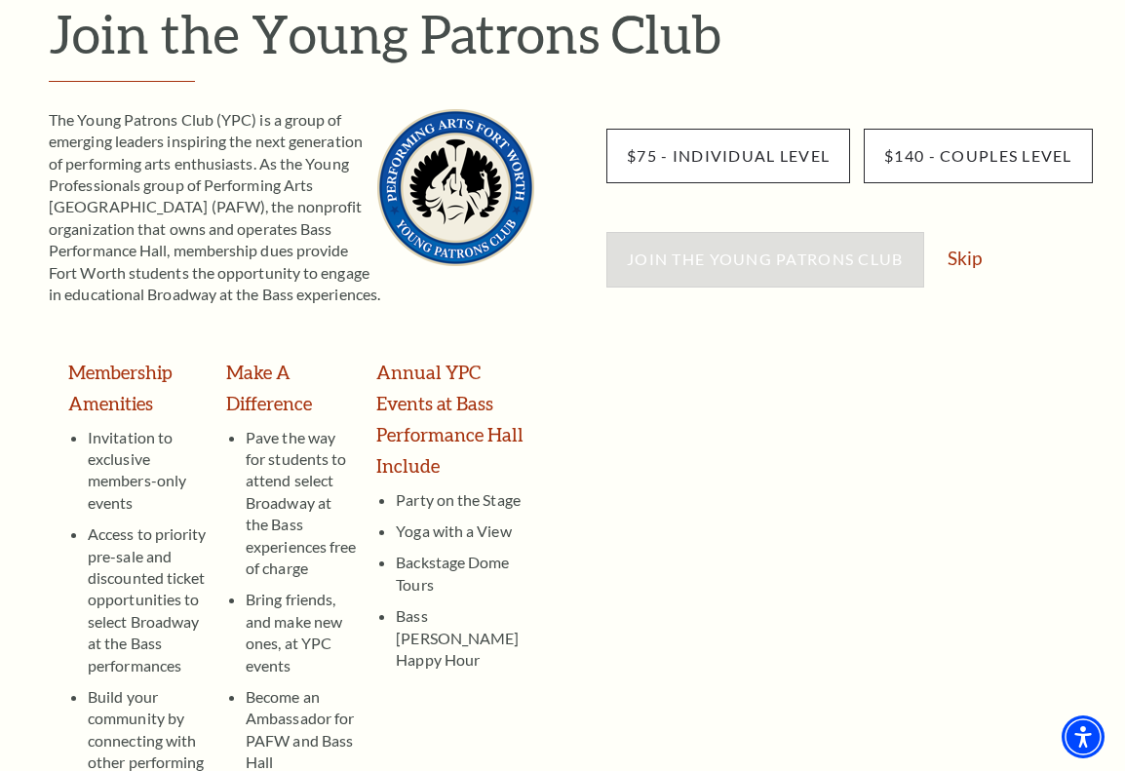
scroll to position [248, 0]
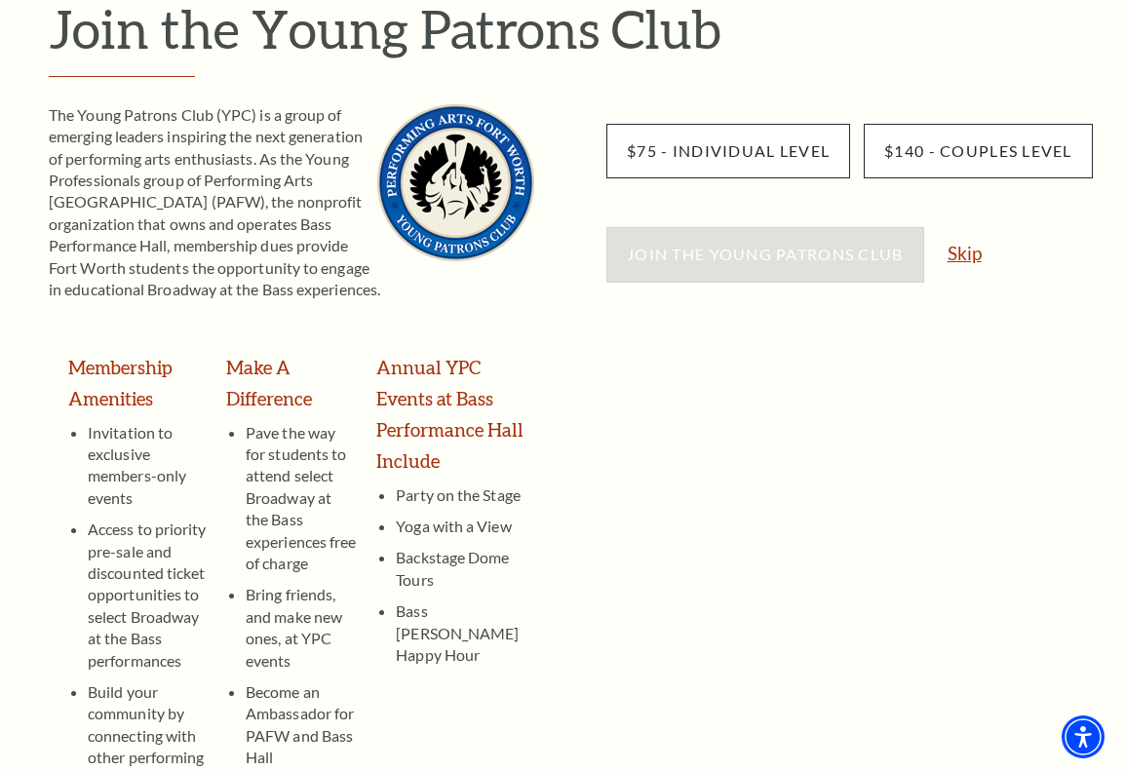
click at [964, 254] on link "Skip" at bounding box center [965, 253] width 34 height 19
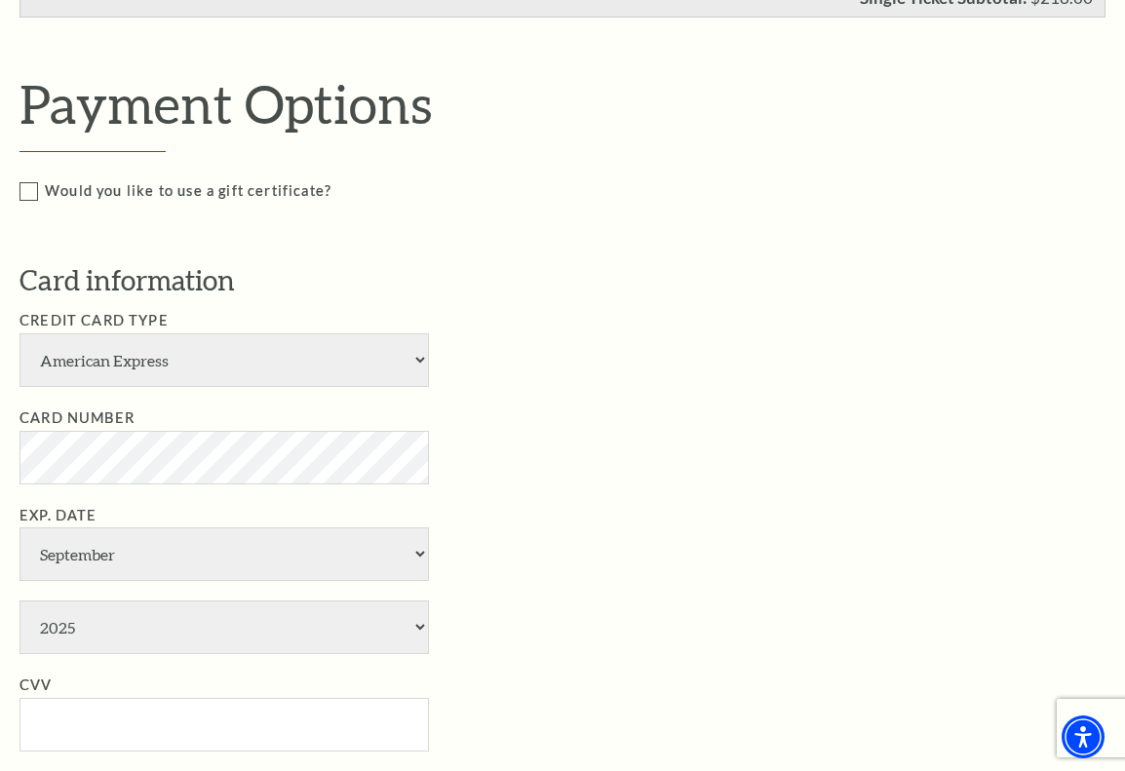
scroll to position [861, 0]
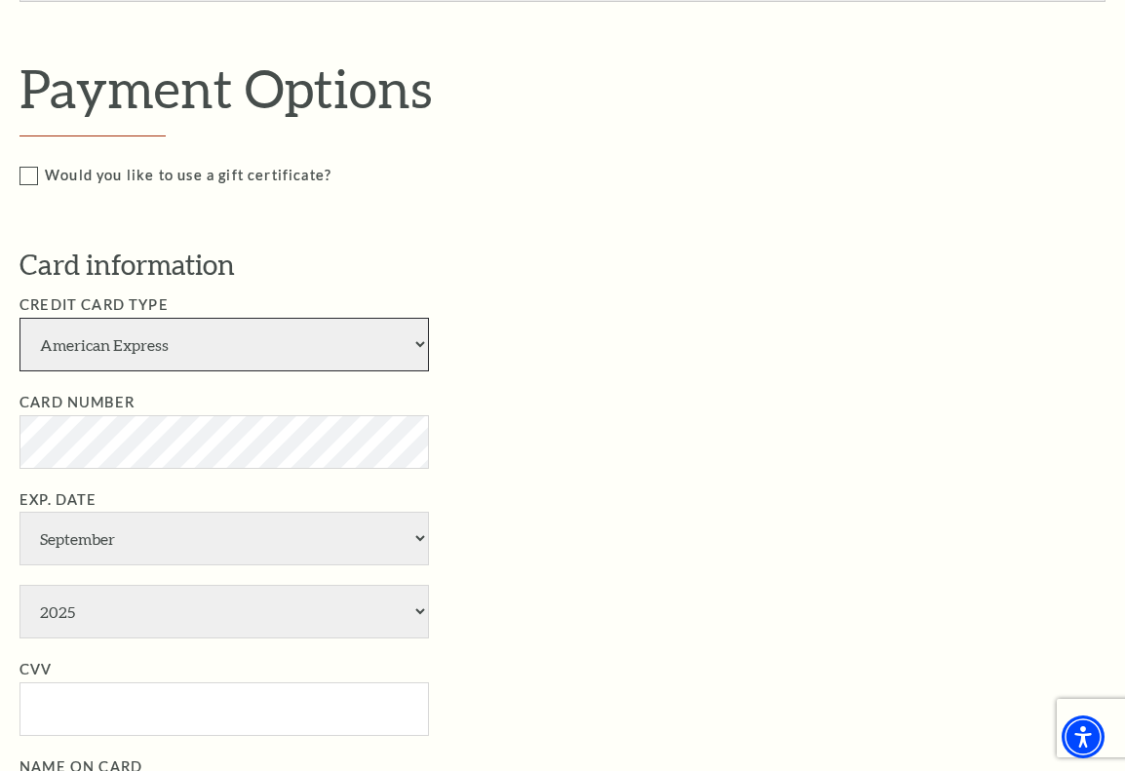
select select "24"
select select "3"
select select "2029"
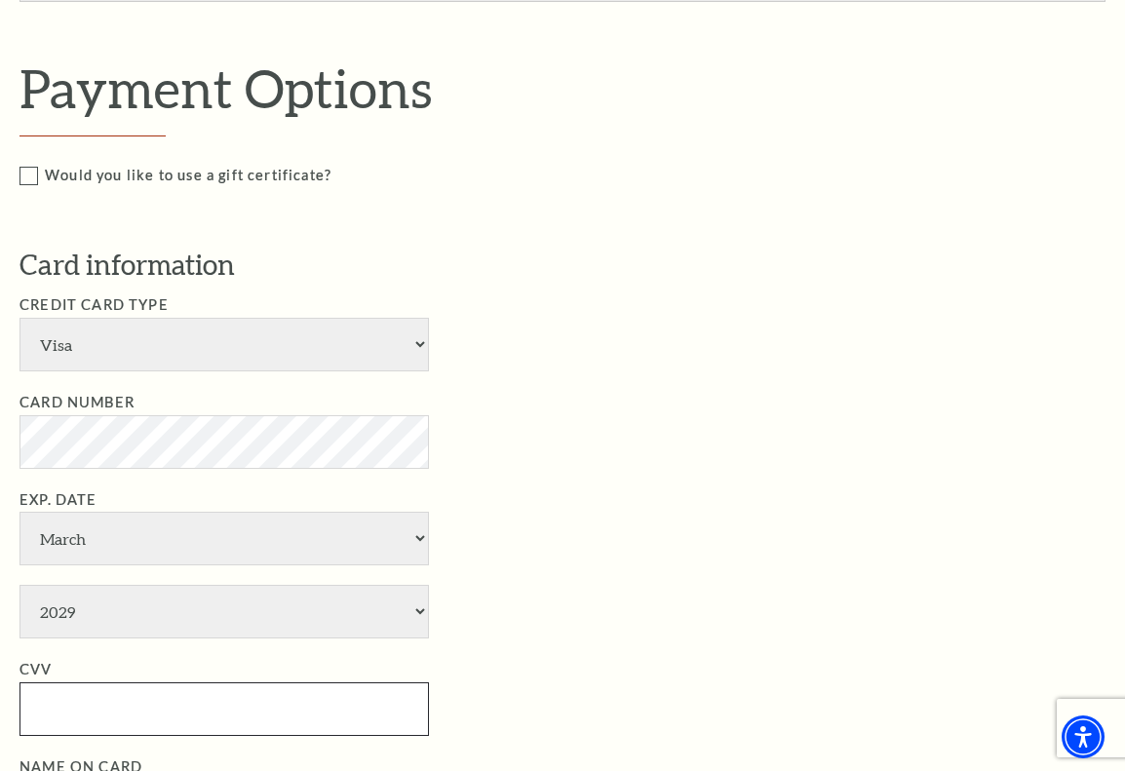
type input "730"
type input "[PERSON_NAME]"
click at [530, 438] on ul "Credit Card Type American Express Visa Master Card Discover Card Number Exp. Da…" at bounding box center [577, 564] width 1115 height 540
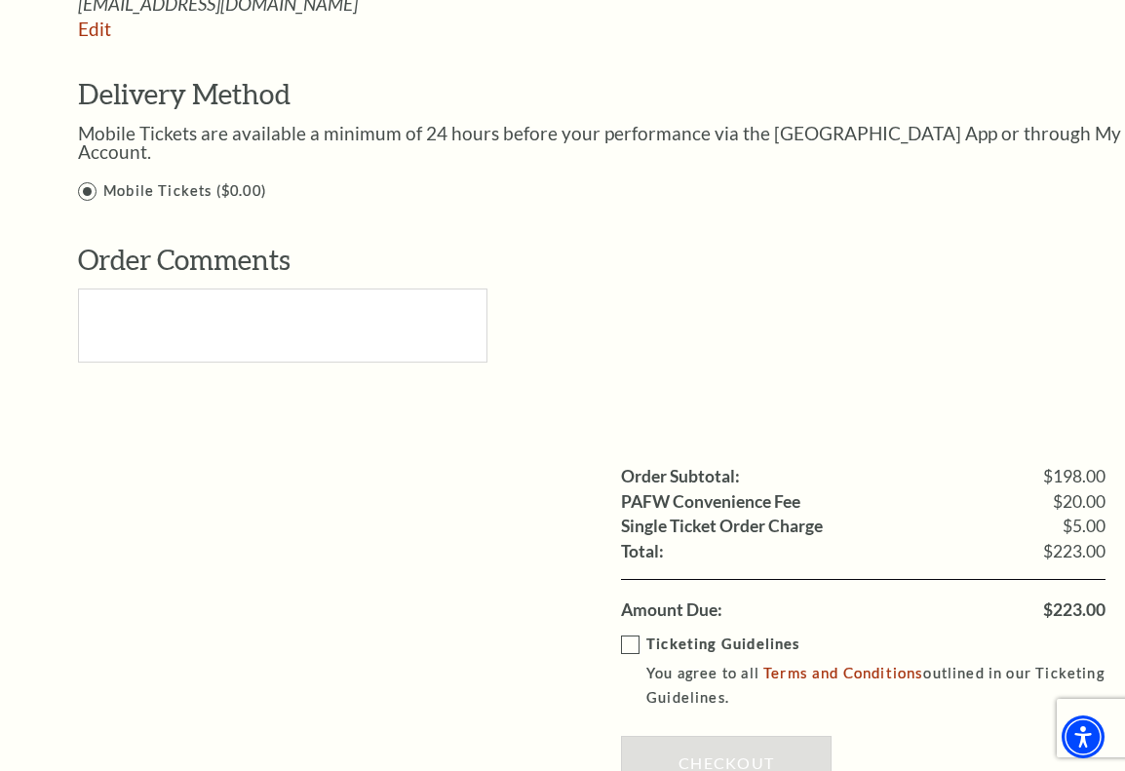
scroll to position [1850, 0]
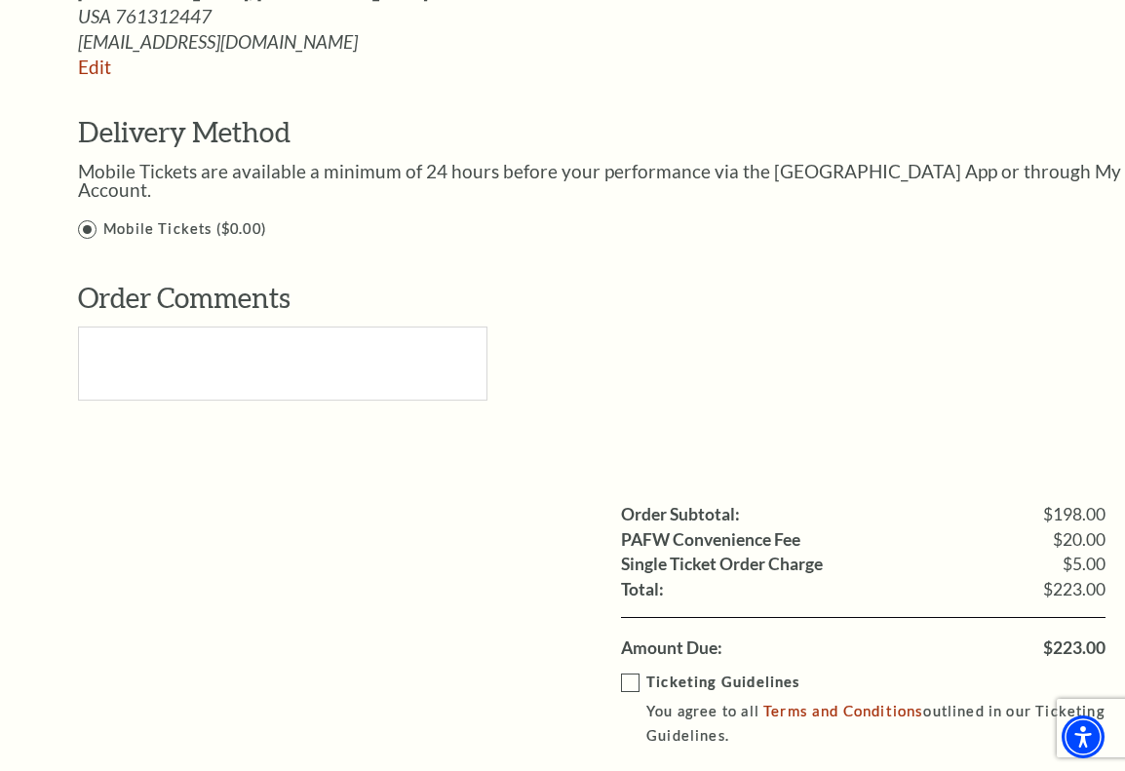
click at [631, 671] on label "Ticketing Guidelines You agree to all Terms and Conditions outlined in our Tick…" at bounding box center [877, 710] width 513 height 78
click at [0, 0] on input "Ticketing Guidelines You agree to all Terms and Conditions outlined in our Tick…" at bounding box center [0, 0] width 0 height 0
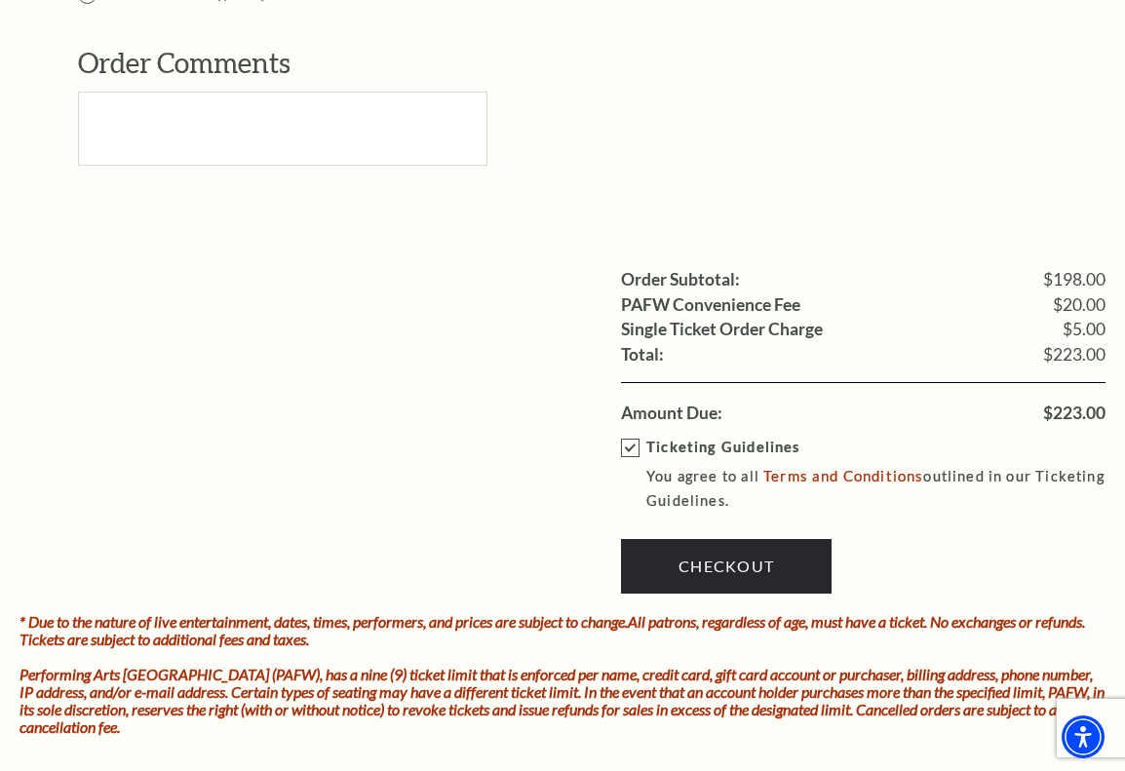
scroll to position [2092, 0]
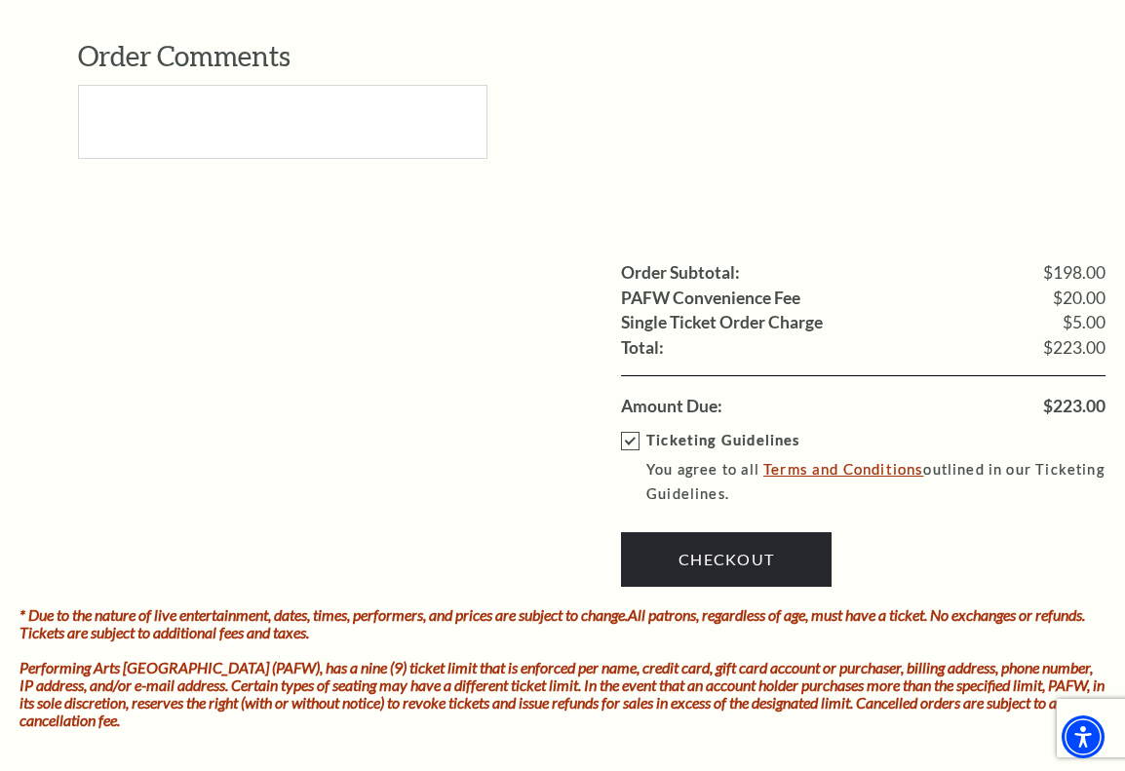
click at [776, 460] on link "Terms and Conditions" at bounding box center [843, 469] width 160 height 18
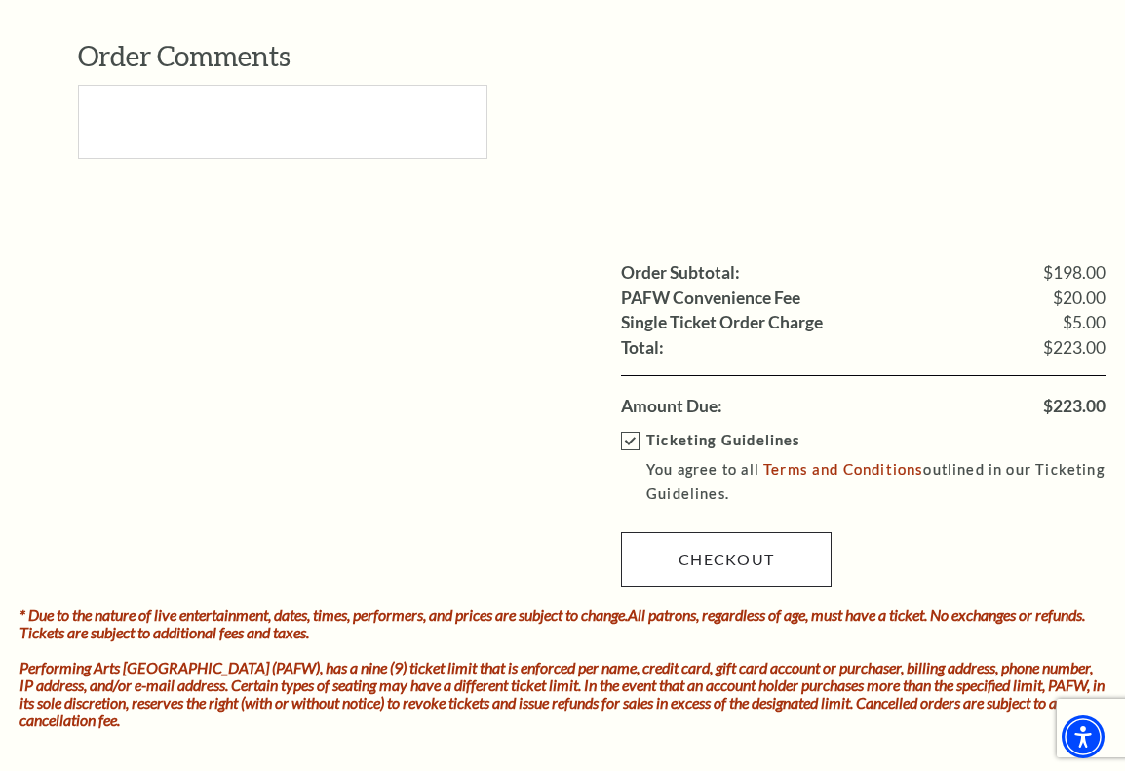
click at [694, 532] on link "Checkout" at bounding box center [726, 559] width 211 height 55
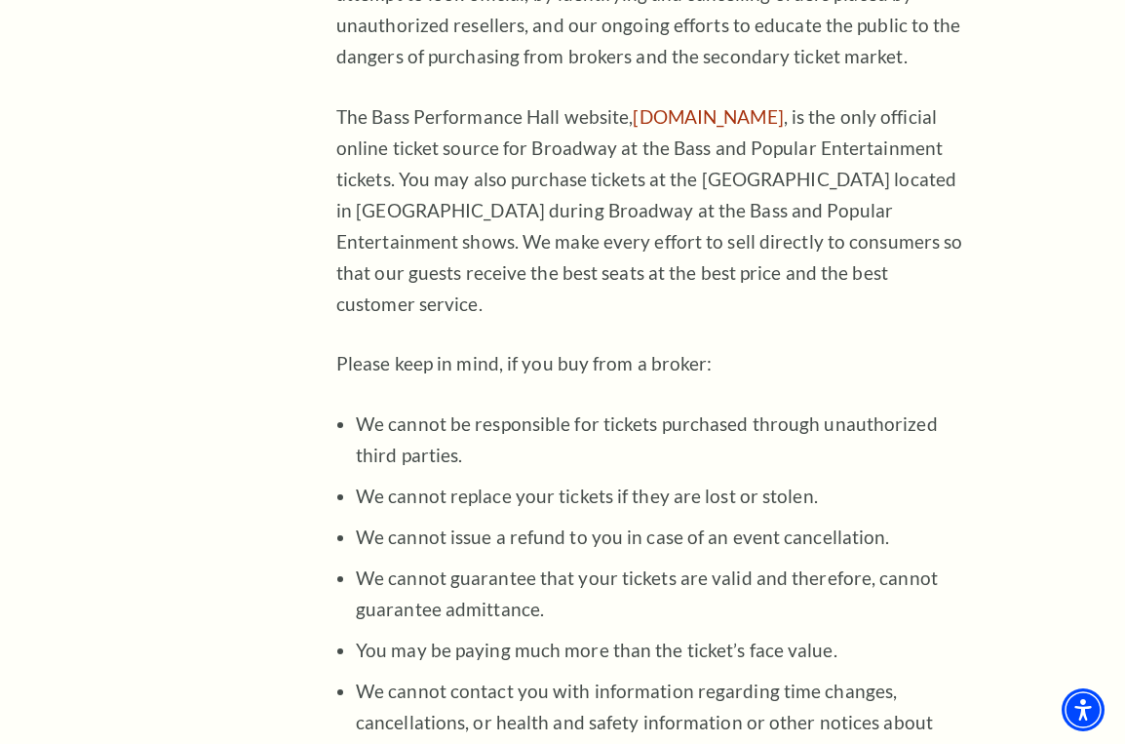
scroll to position [1628, 0]
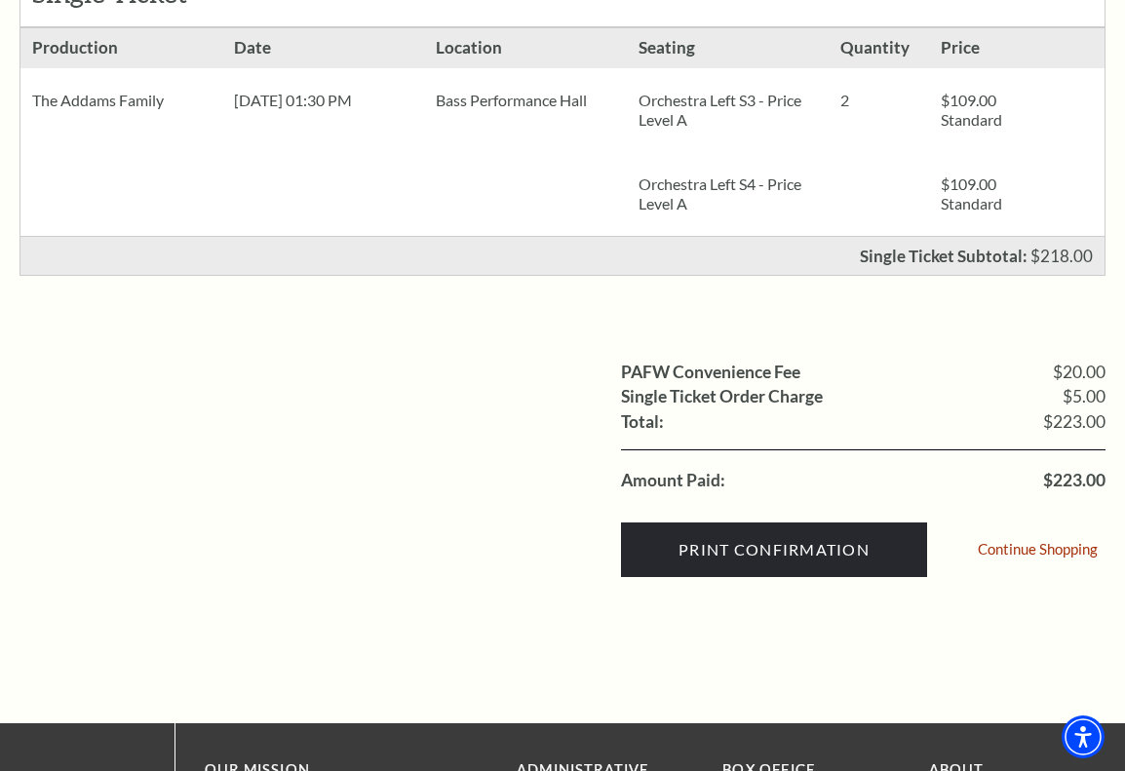
scroll to position [470, 0]
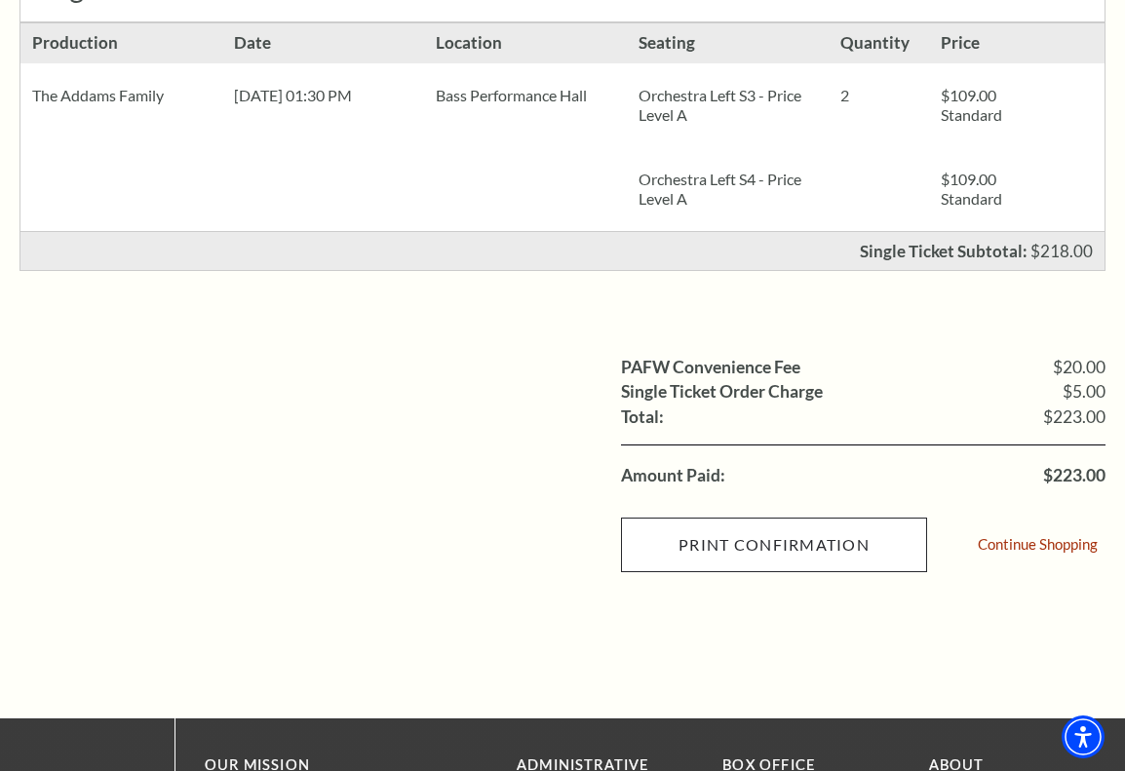
click at [766, 551] on input "Print Confirmation" at bounding box center [774, 545] width 306 height 55
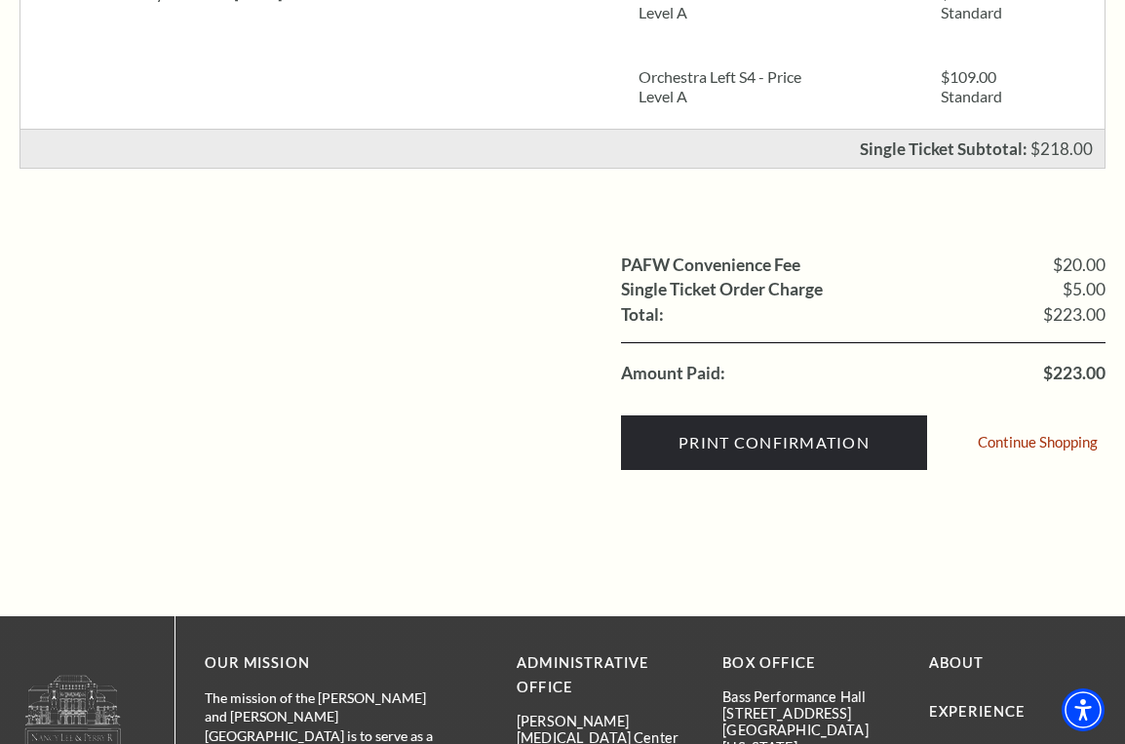
scroll to position [914, 0]
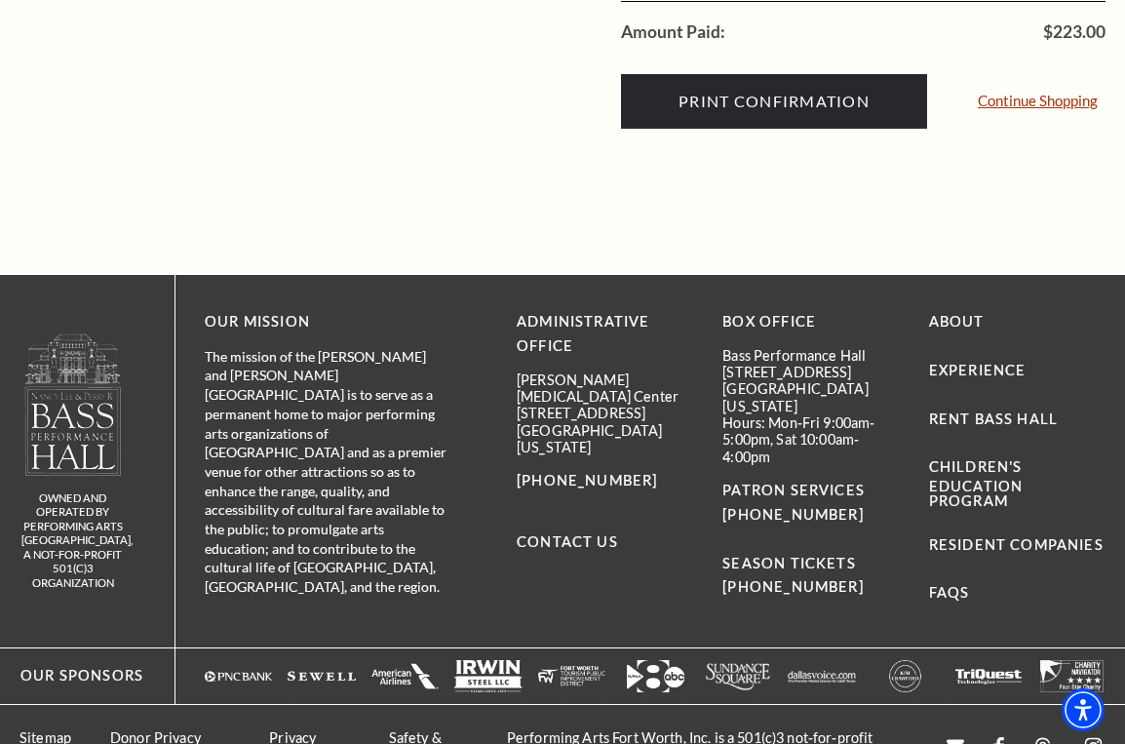
click at [978, 108] on link "Continue Shopping" at bounding box center [1038, 101] width 120 height 15
